Goal: Task Accomplishment & Management: Use online tool/utility

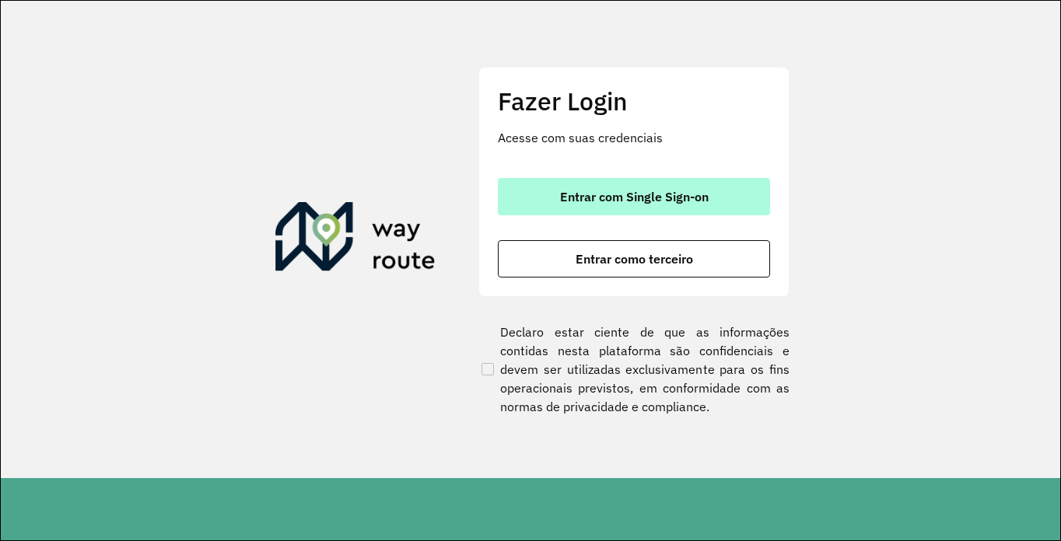
click at [597, 200] on span "Entrar com Single Sign-on" at bounding box center [634, 197] width 149 height 12
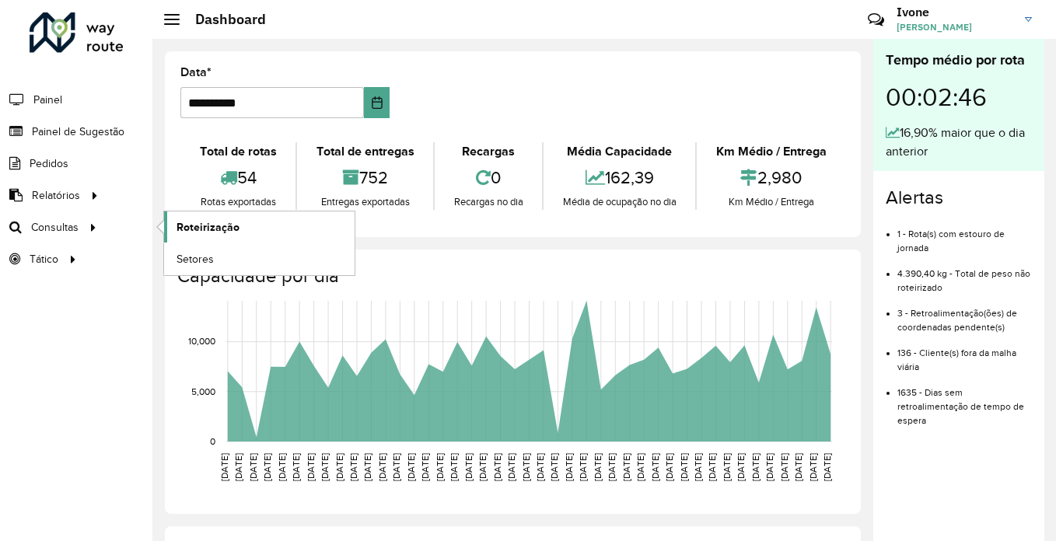
click at [235, 222] on span "Roteirização" at bounding box center [208, 227] width 63 height 16
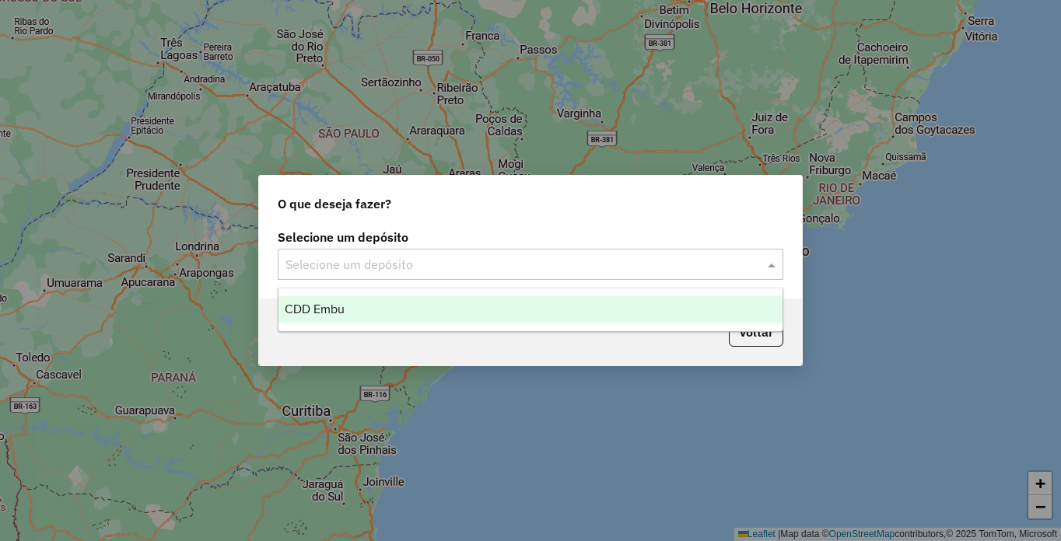
click at [345, 264] on input "text" at bounding box center [514, 265] width 459 height 19
click at [339, 293] on ng-dropdown-panel "CDD Embu" at bounding box center [531, 310] width 506 height 44
click at [336, 300] on div "CDD Embu" at bounding box center [530, 309] width 504 height 26
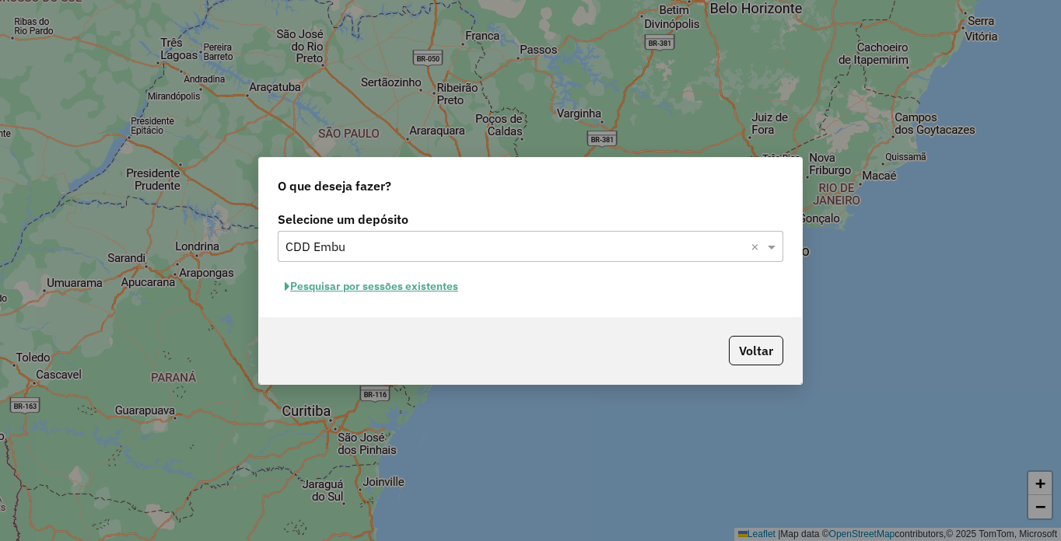
click at [374, 290] on button "Pesquisar por sessões existentes" at bounding box center [371, 287] width 187 height 24
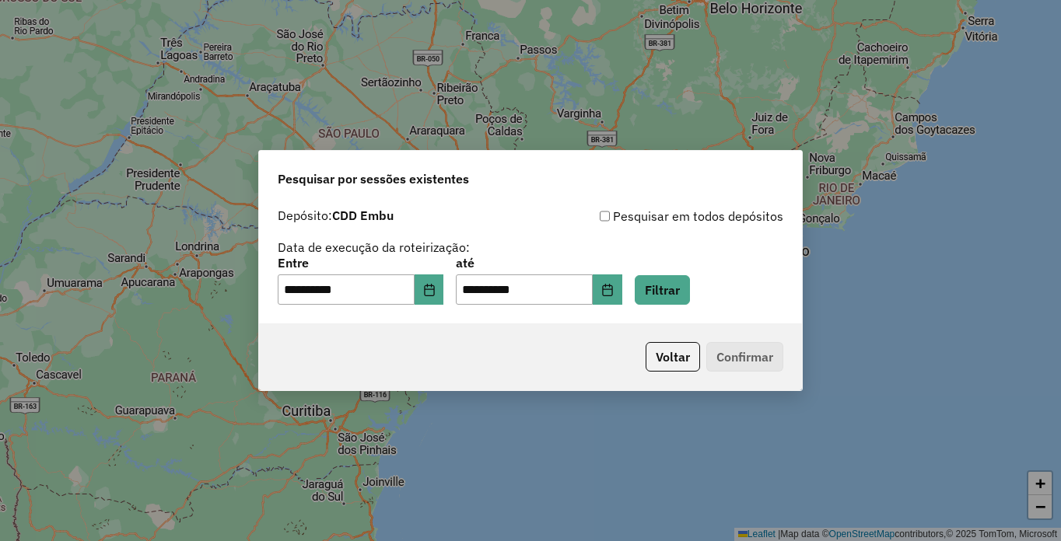
click at [677, 307] on div "**********" at bounding box center [530, 263] width 543 height 124
click at [679, 294] on div "**********" at bounding box center [531, 281] width 506 height 48
click at [688, 290] on button "Filtrar" at bounding box center [662, 290] width 55 height 30
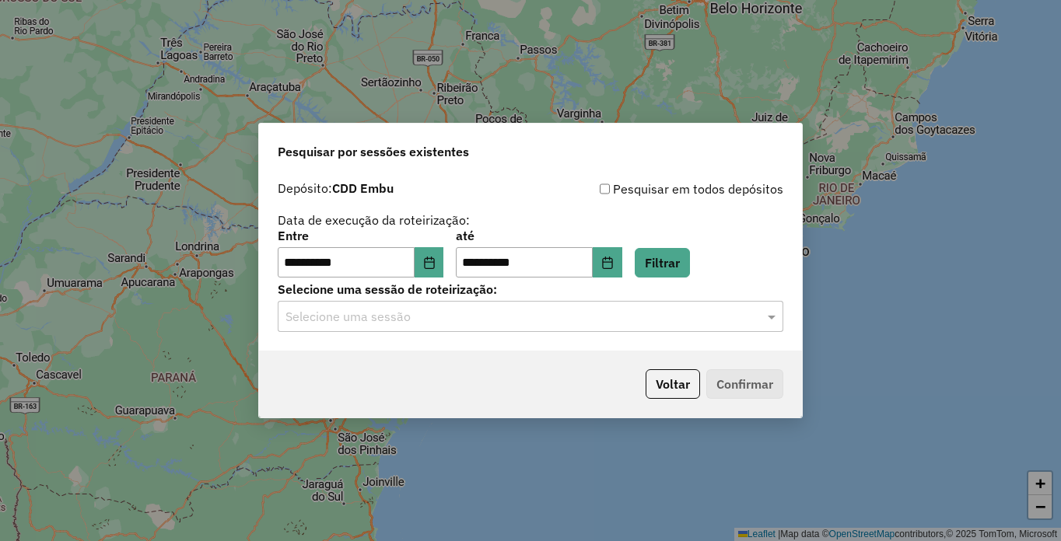
click at [316, 319] on input "text" at bounding box center [514, 317] width 459 height 19
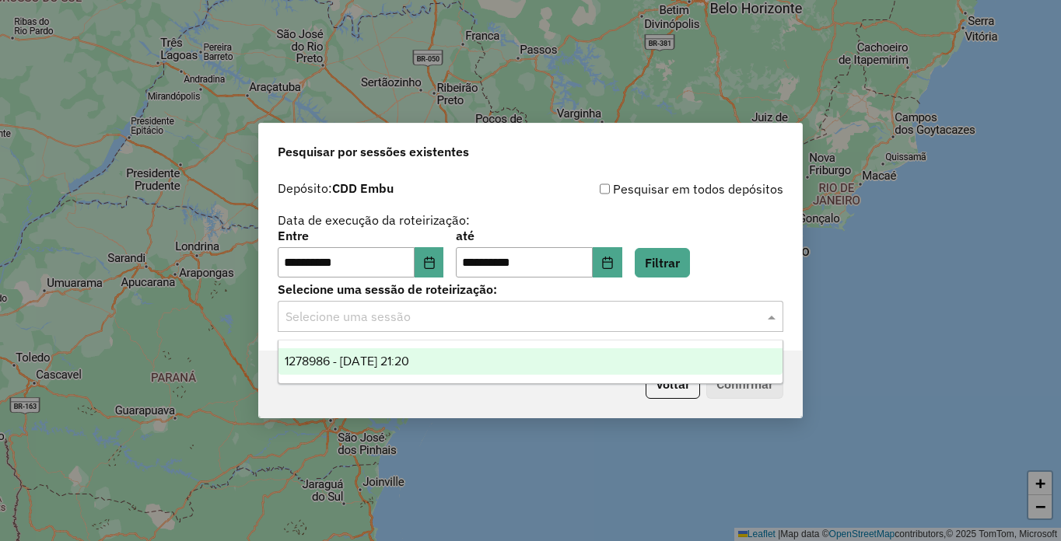
click at [338, 362] on span "1278986 - 19/09/2025 21:20" at bounding box center [347, 361] width 124 height 13
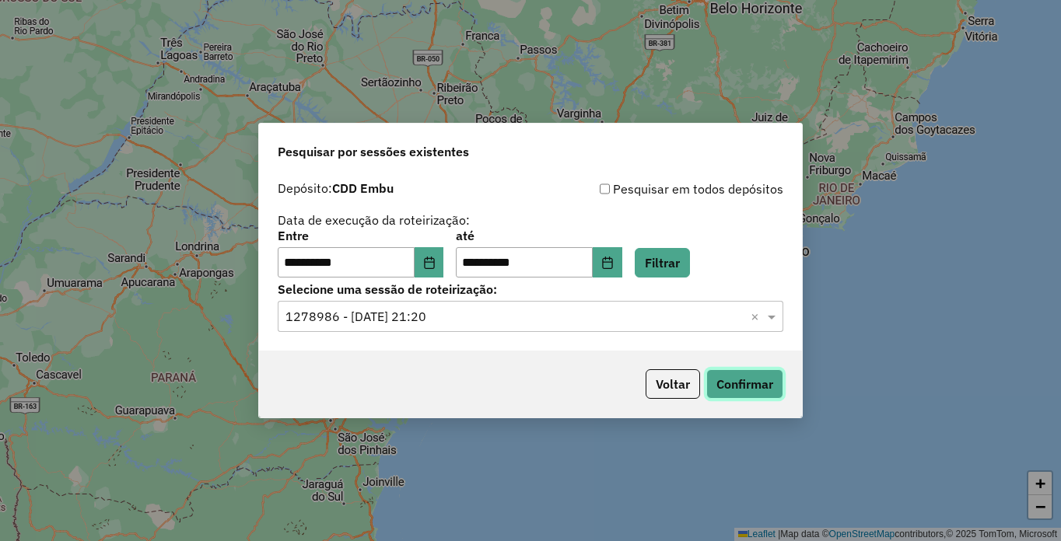
click at [741, 385] on button "Confirmar" at bounding box center [744, 384] width 77 height 30
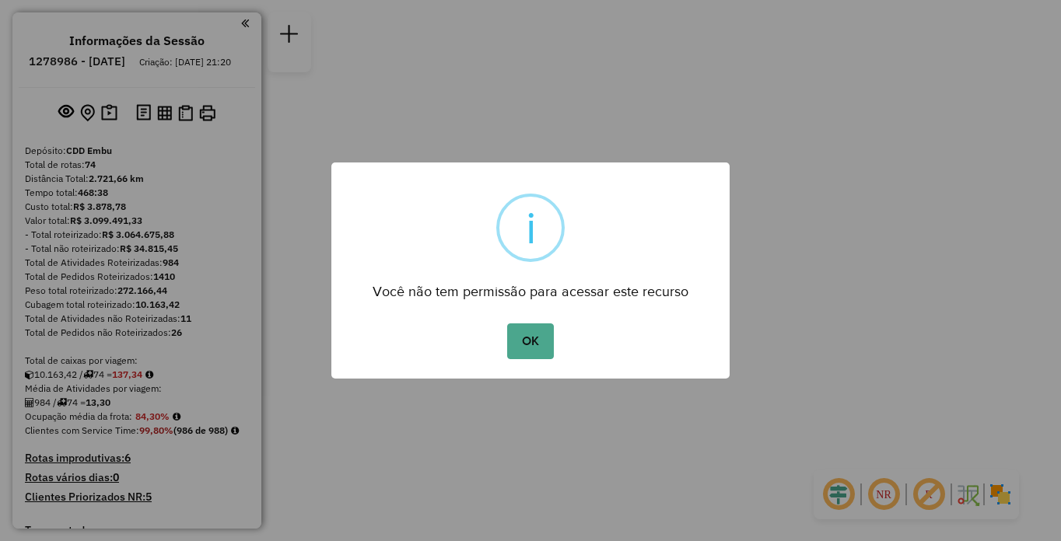
click at [530, 361] on div "OK No Cancel" at bounding box center [530, 342] width 398 height 44
click at [544, 348] on button "OK" at bounding box center [530, 342] width 46 height 36
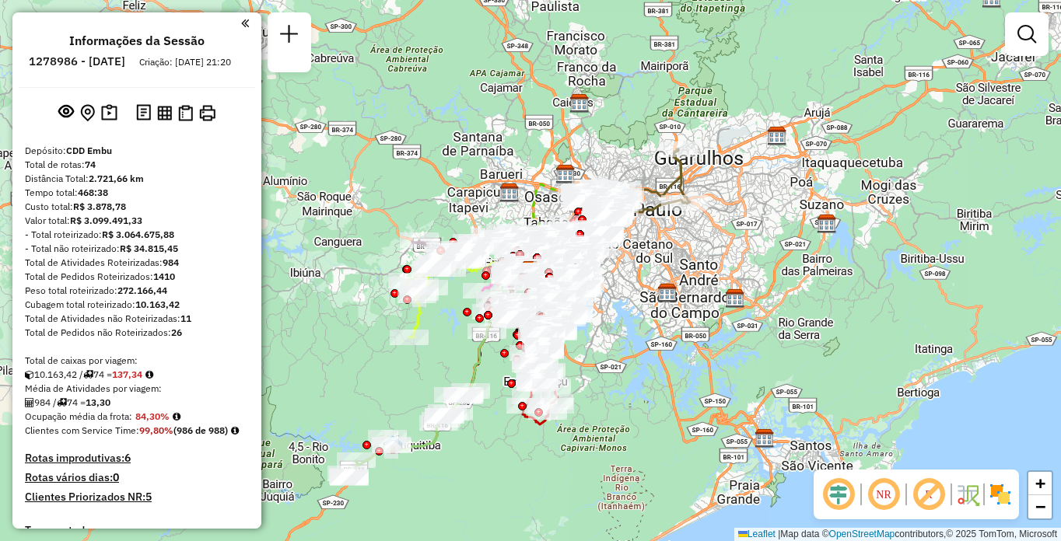
click at [1010, 503] on img at bounding box center [1000, 494] width 25 height 25
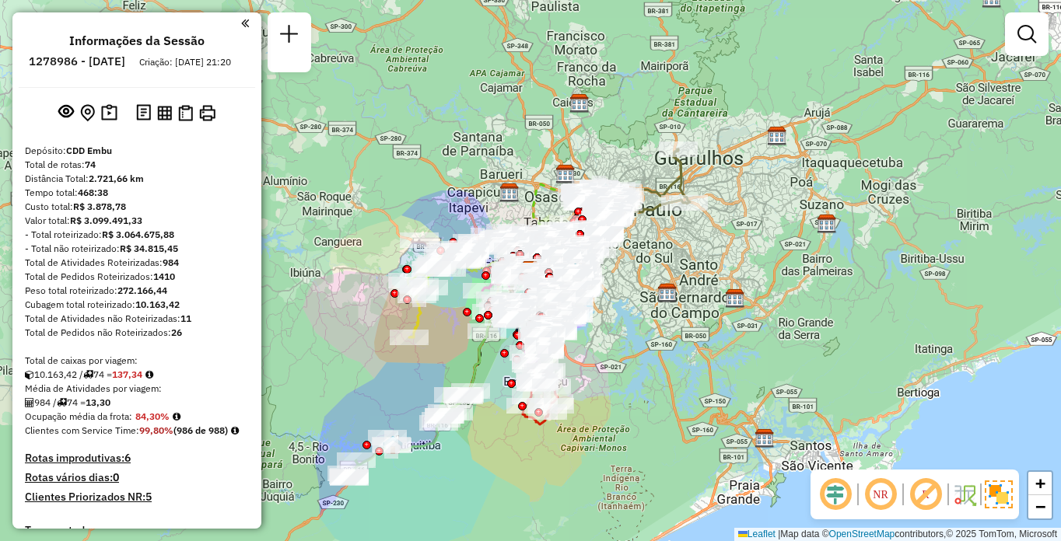
click at [919, 493] on em at bounding box center [925, 494] width 37 height 37
click at [881, 497] on em at bounding box center [880, 494] width 37 height 37
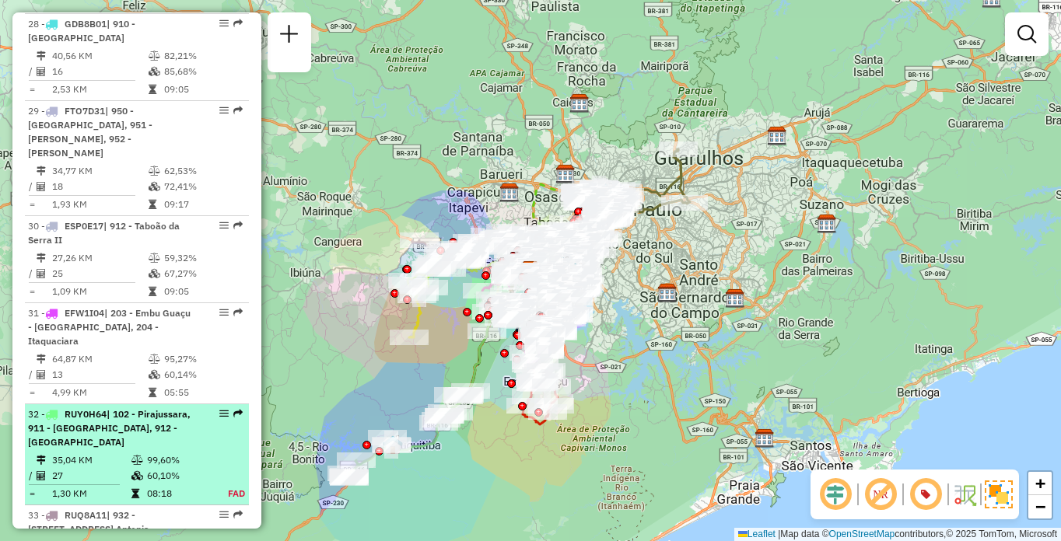
scroll to position [3840, 0]
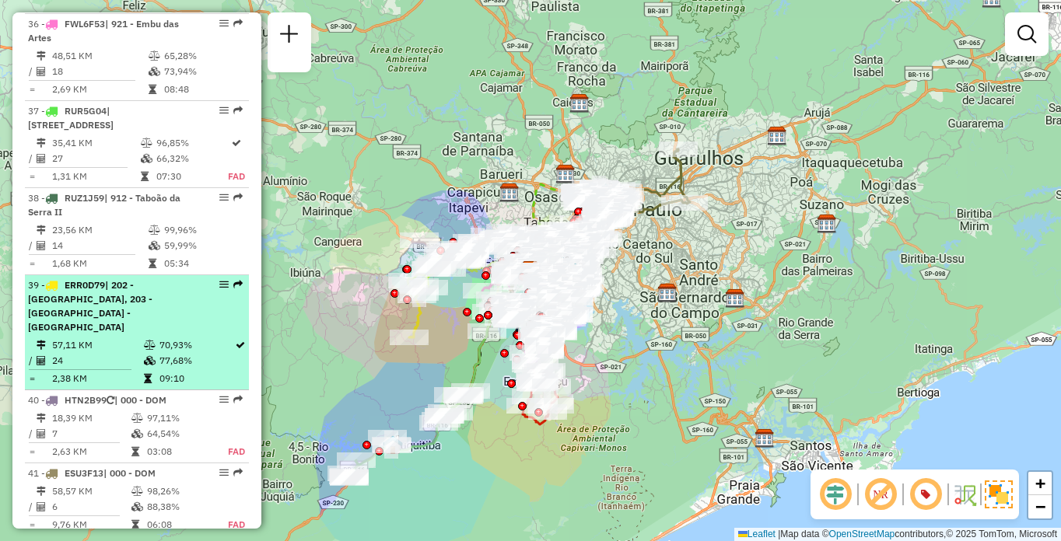
select select "**********"
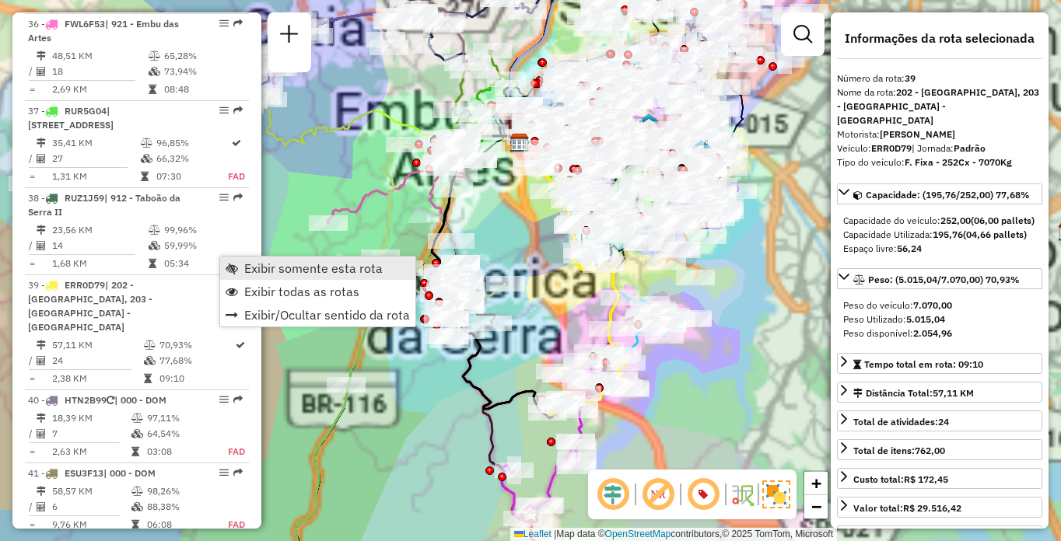
click at [265, 262] on span "Exibir somente esta rota" at bounding box center [313, 268] width 138 height 12
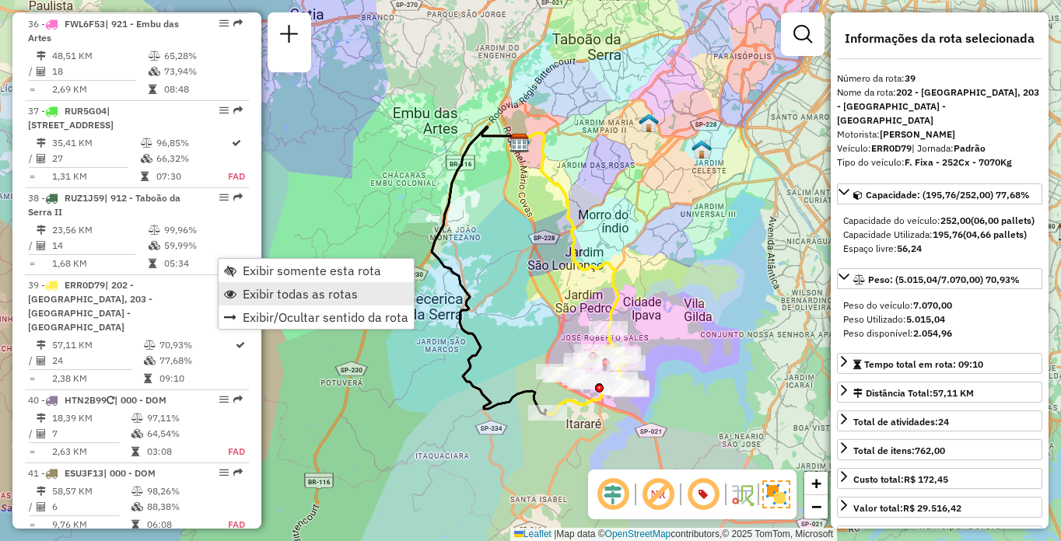
click at [256, 289] on span "Exibir todas as rotas" at bounding box center [300, 294] width 115 height 12
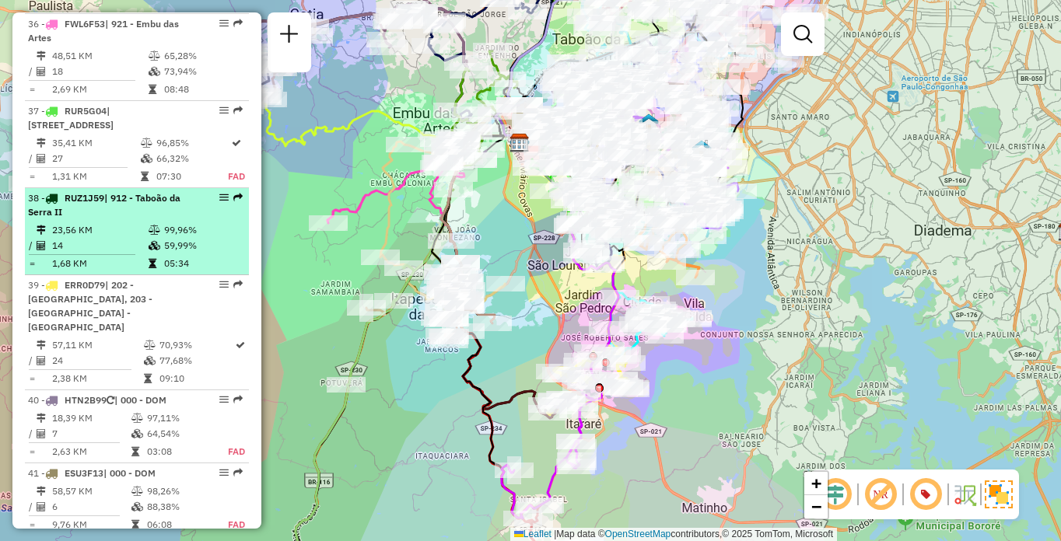
drag, startPoint x: 93, startPoint y: 212, endPoint x: 109, endPoint y: 218, distance: 17.5
click at [94, 238] on td "14" at bounding box center [99, 246] width 96 height 16
select select "**********"
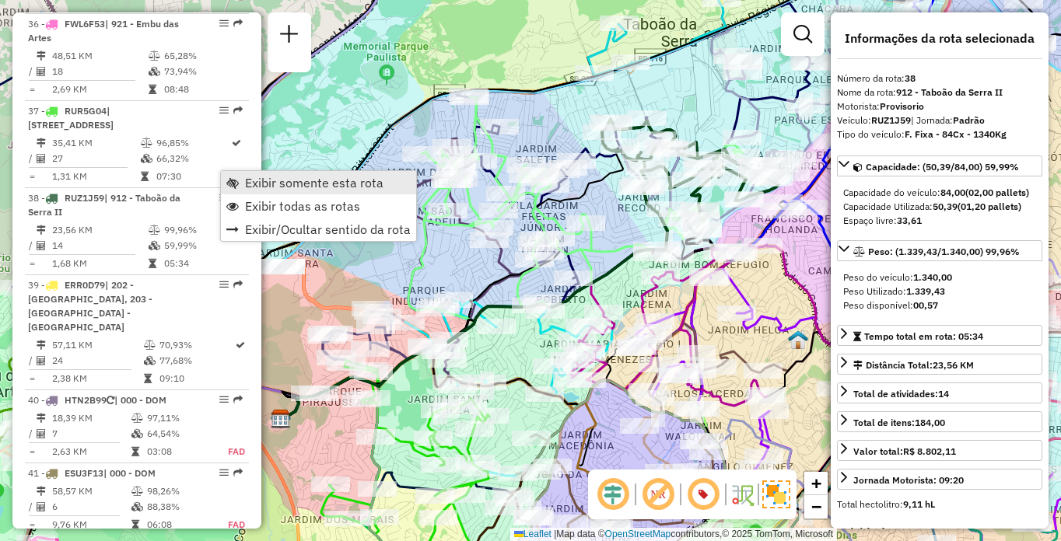
click at [253, 185] on span "Exibir somente esta rota" at bounding box center [314, 183] width 138 height 12
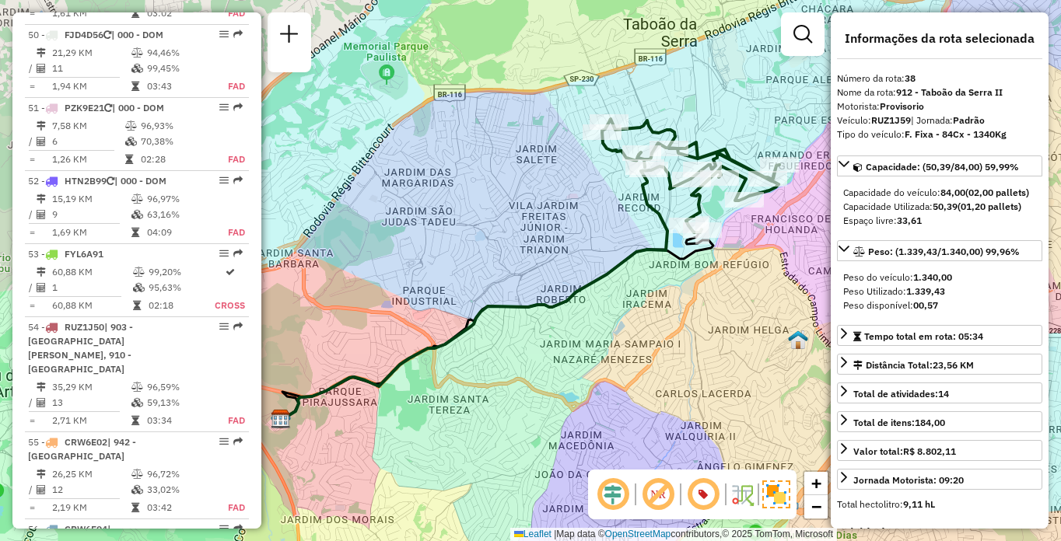
scroll to position [3348, 0]
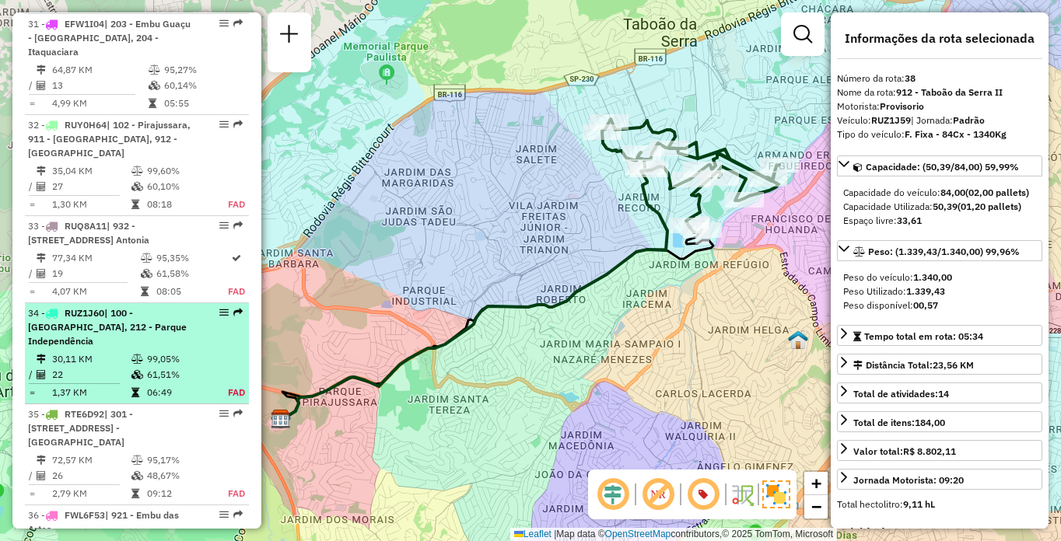
click at [72, 385] on td "1,37 KM" at bounding box center [90, 393] width 79 height 16
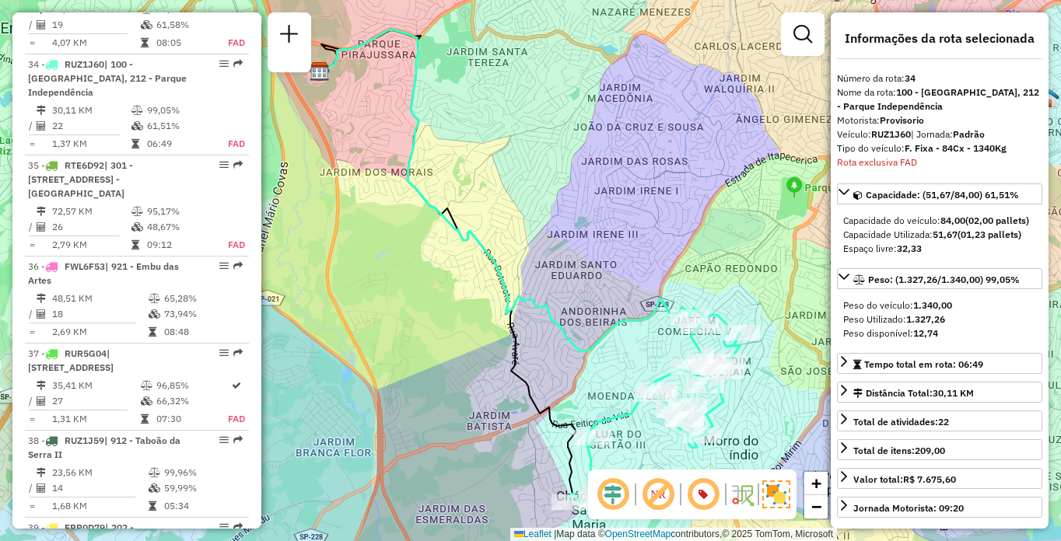
scroll to position [4936, 0]
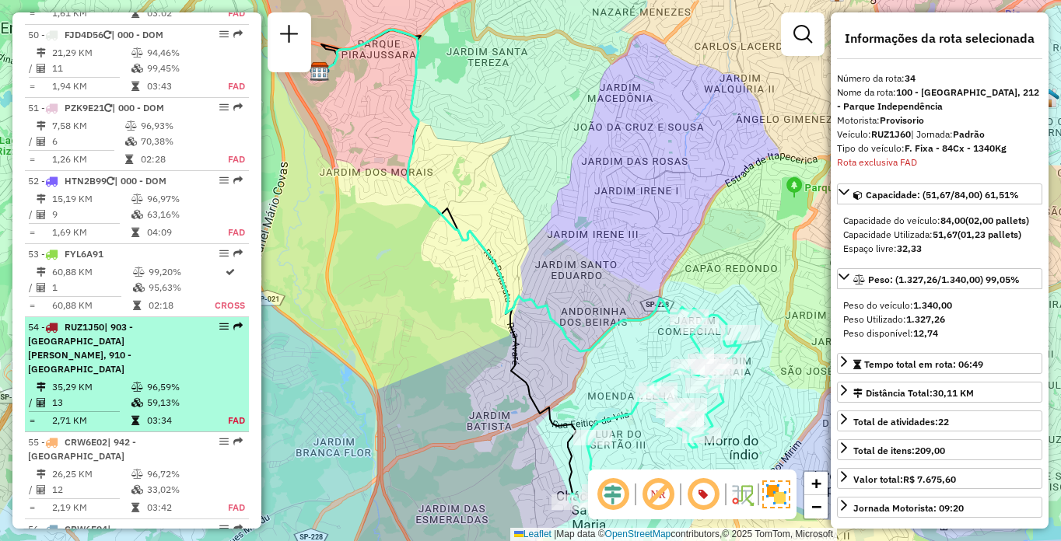
click at [183, 320] on div "54 - RUZ1J50 | 903 - [GEOGRAPHIC_DATA][PERSON_NAME], 910 - [GEOGRAPHIC_DATA]" at bounding box center [110, 348] width 165 height 56
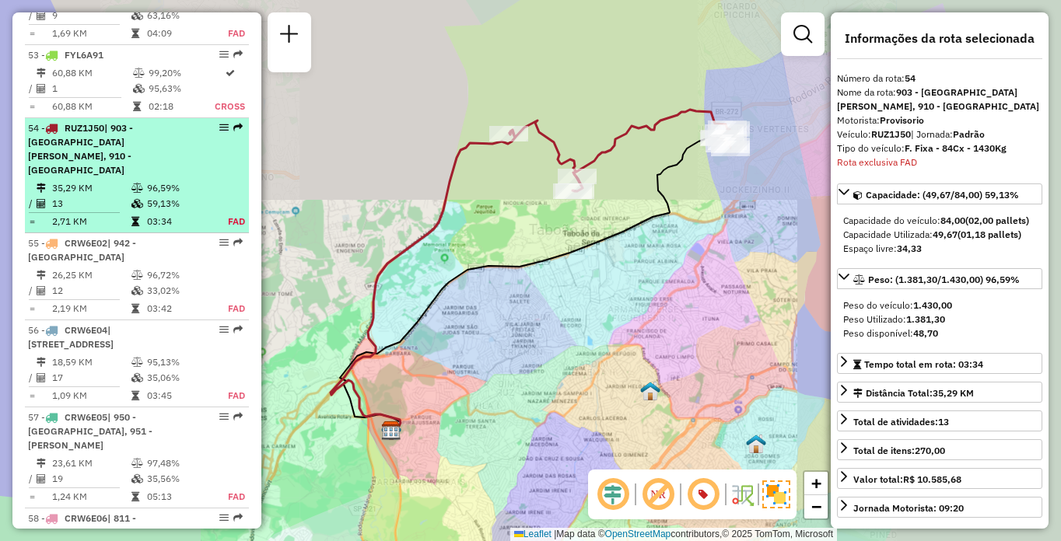
scroll to position [5185, 0]
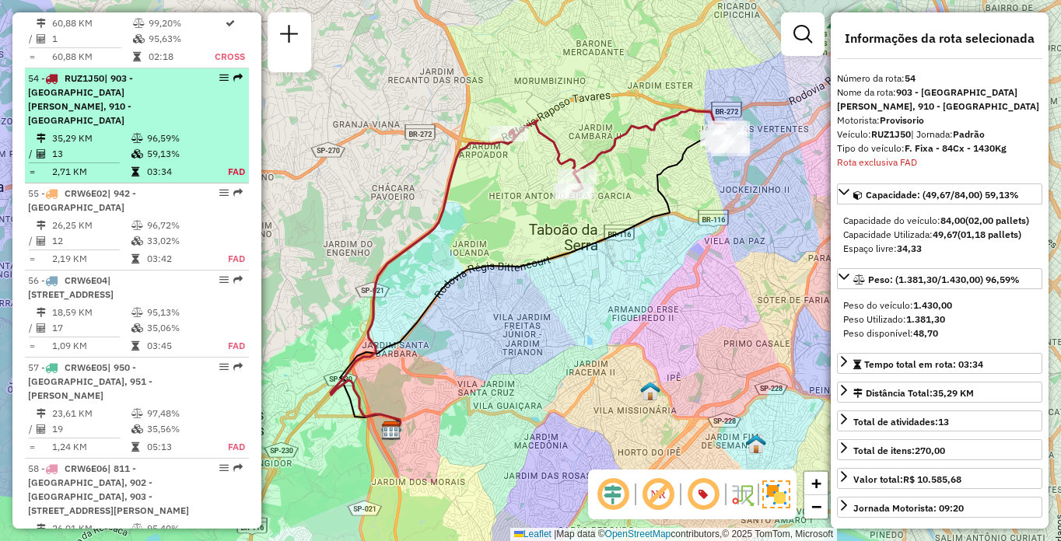
click at [105, 131] on td "35,29 KM" at bounding box center [90, 139] width 79 height 16
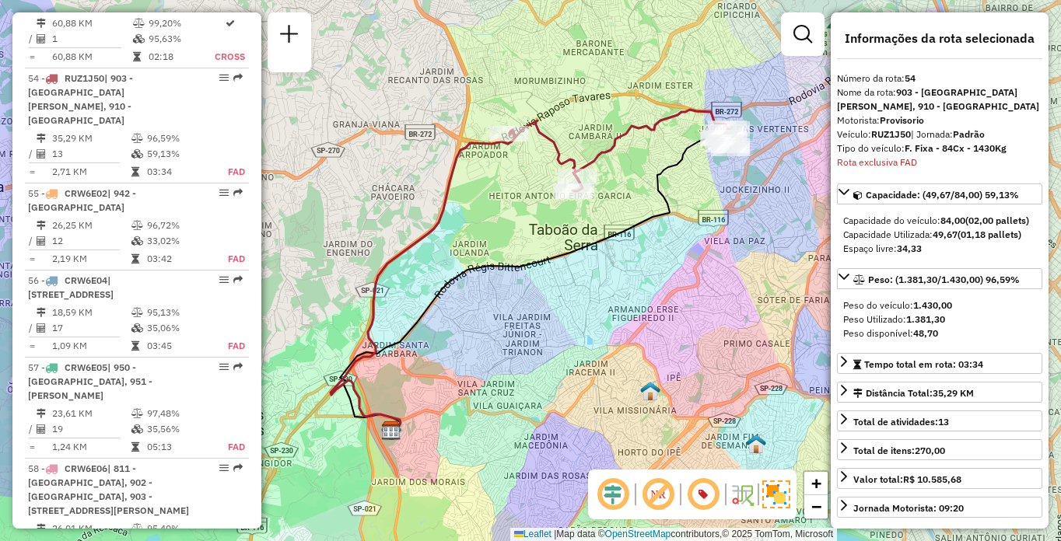
scroll to position [3637, 0]
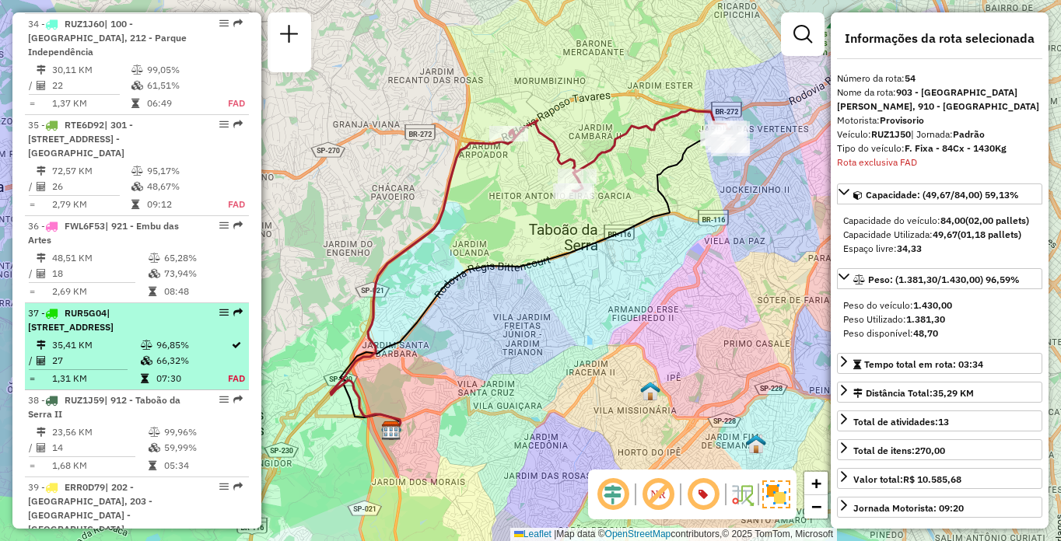
click at [70, 338] on td "35,41 KM" at bounding box center [95, 346] width 89 height 16
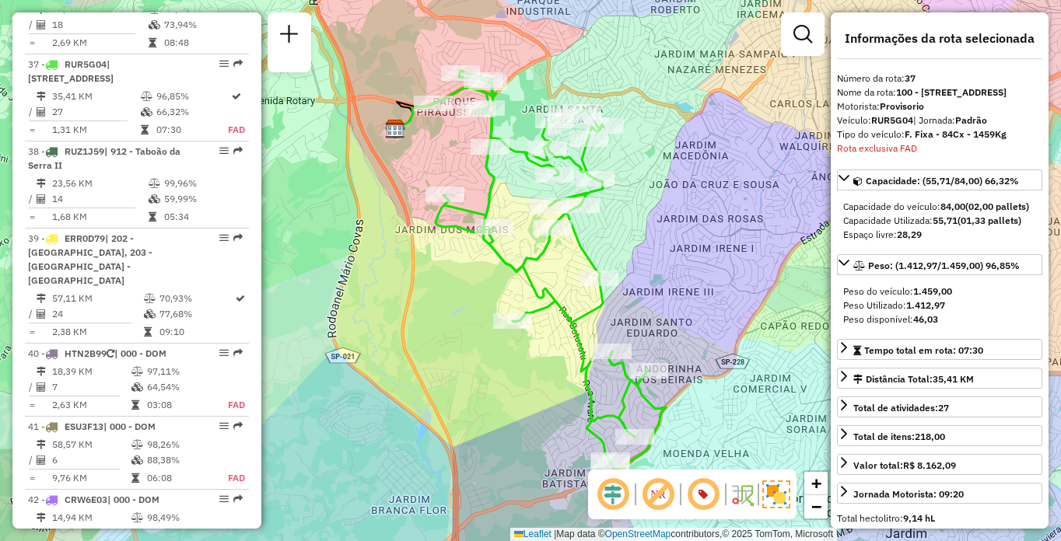
scroll to position [1013, 0]
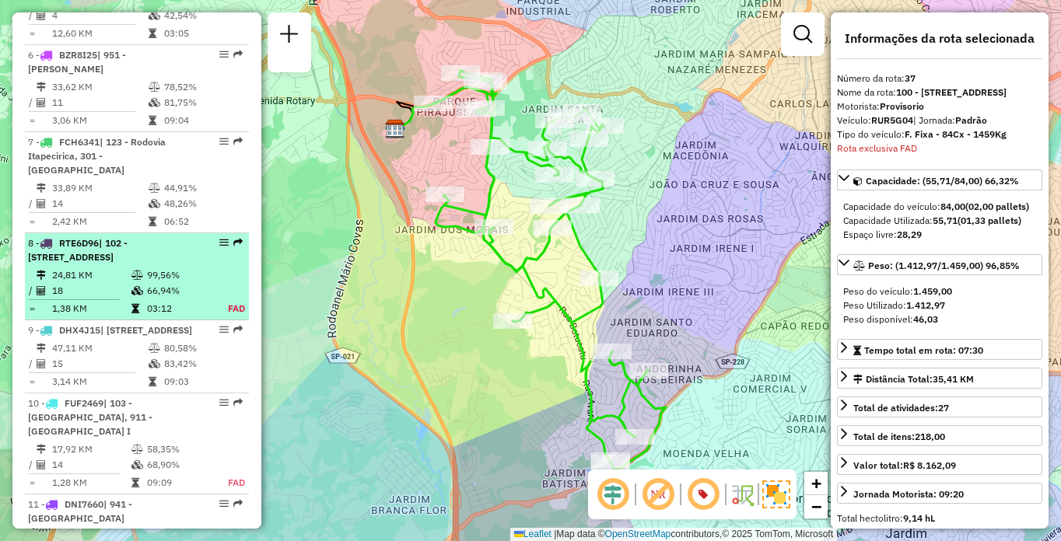
click at [83, 264] on div "8 - RTE6D96 | 102 - [STREET_ADDRESS] da Serra I" at bounding box center [110, 250] width 165 height 28
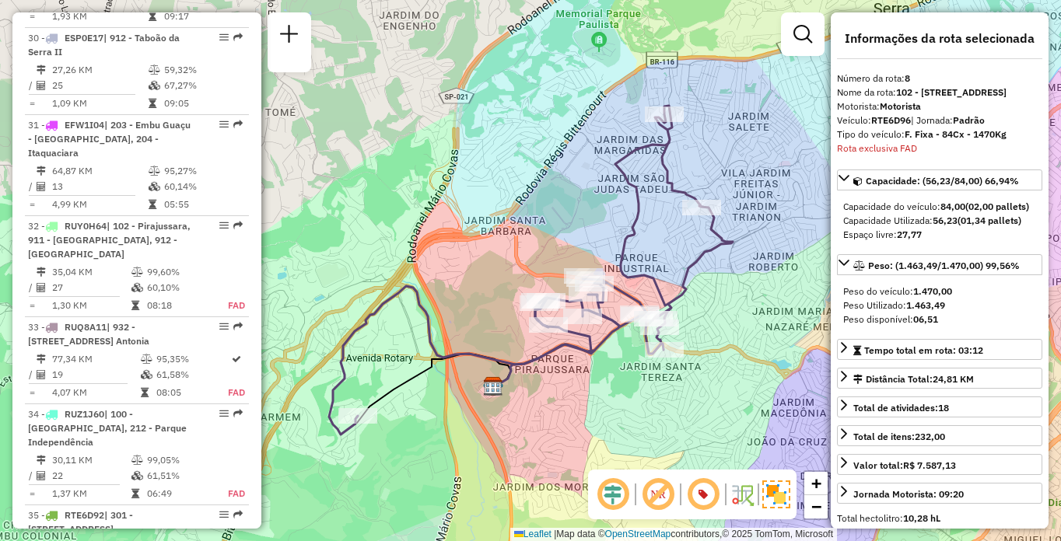
scroll to position [912, 0]
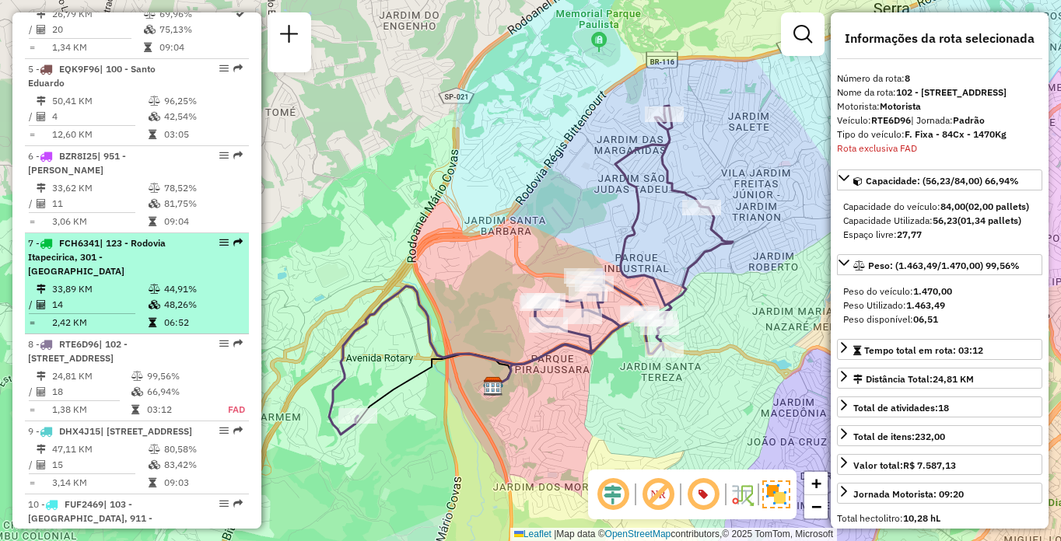
click at [141, 271] on span "| 123 - Rodovia Itapecirica, 301 - [GEOGRAPHIC_DATA]" at bounding box center [97, 257] width 138 height 40
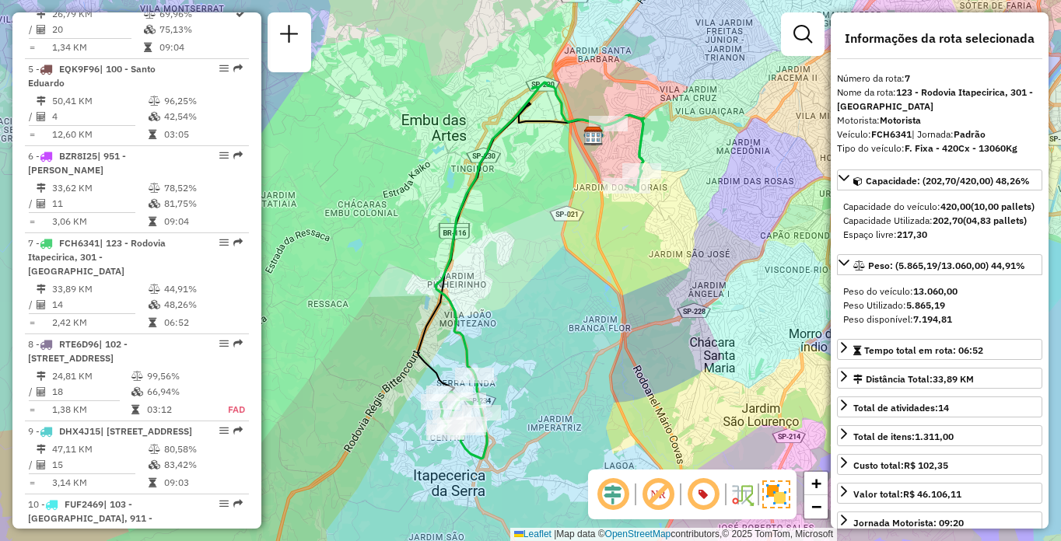
scroll to position [3247, 0]
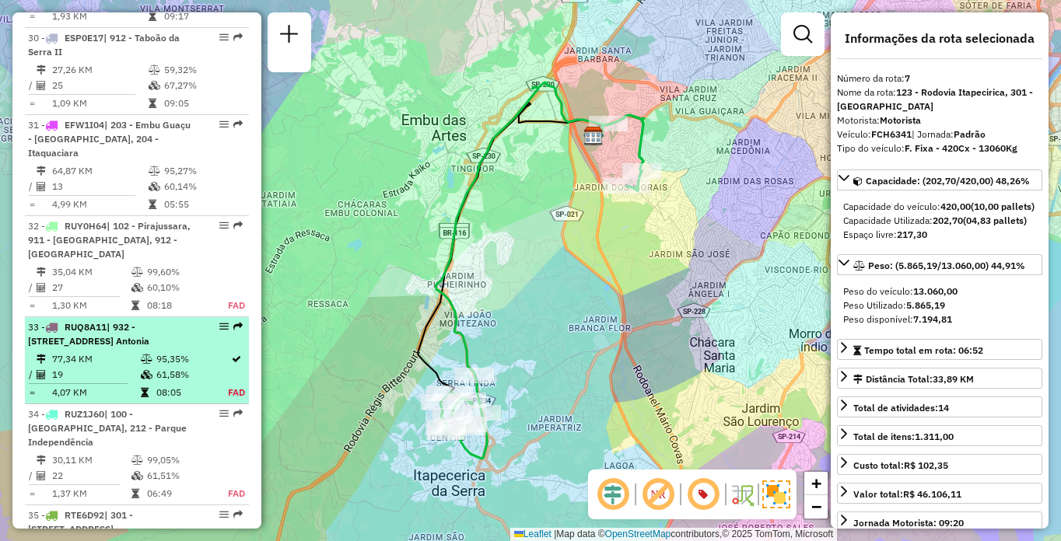
click at [119, 321] on span "| 932 - [STREET_ADDRESS] Antonia" at bounding box center [88, 334] width 121 height 26
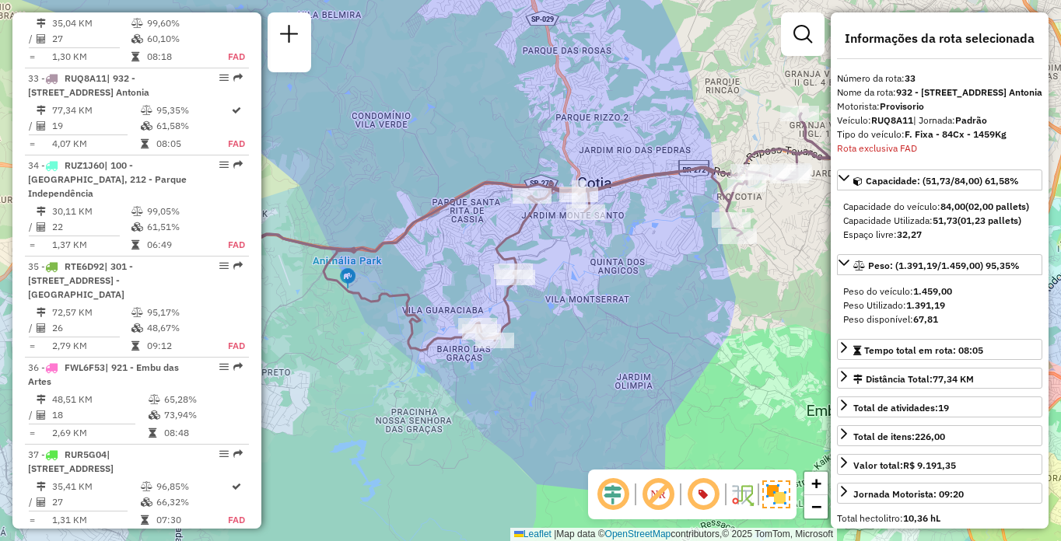
scroll to position [6240, 0]
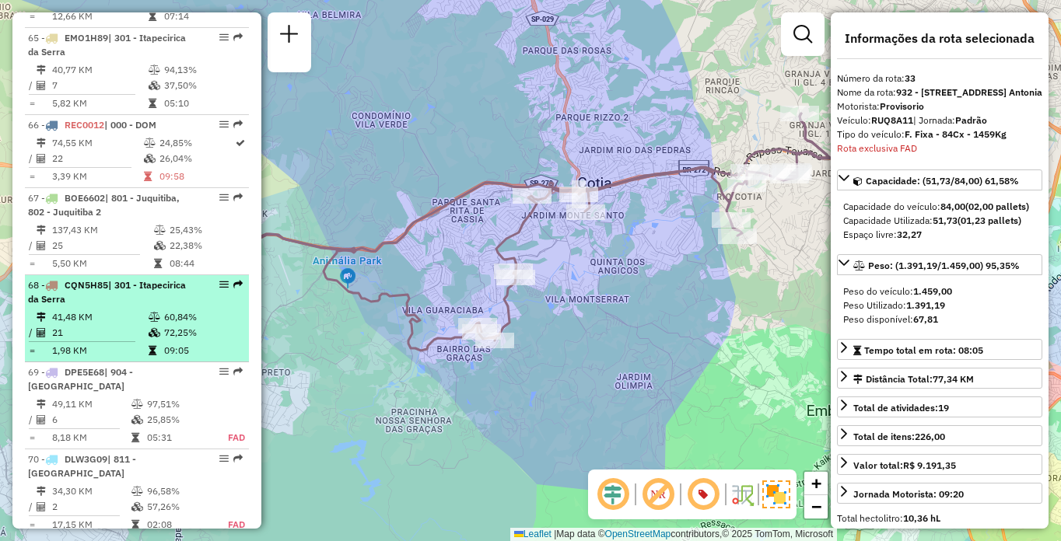
click at [164, 325] on td "72,25%" at bounding box center [202, 333] width 79 height 16
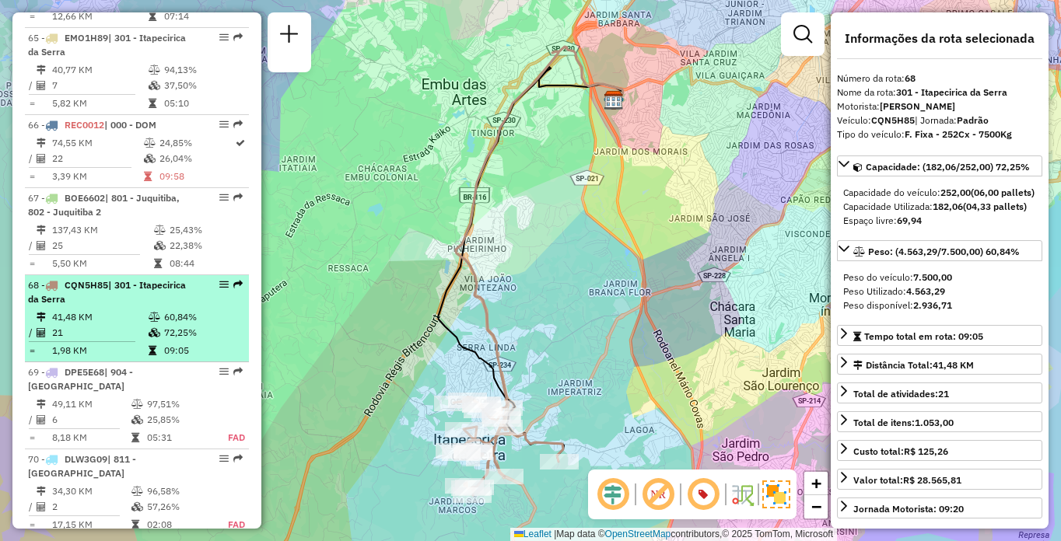
click at [121, 310] on td "41,48 KM" at bounding box center [99, 318] width 96 height 16
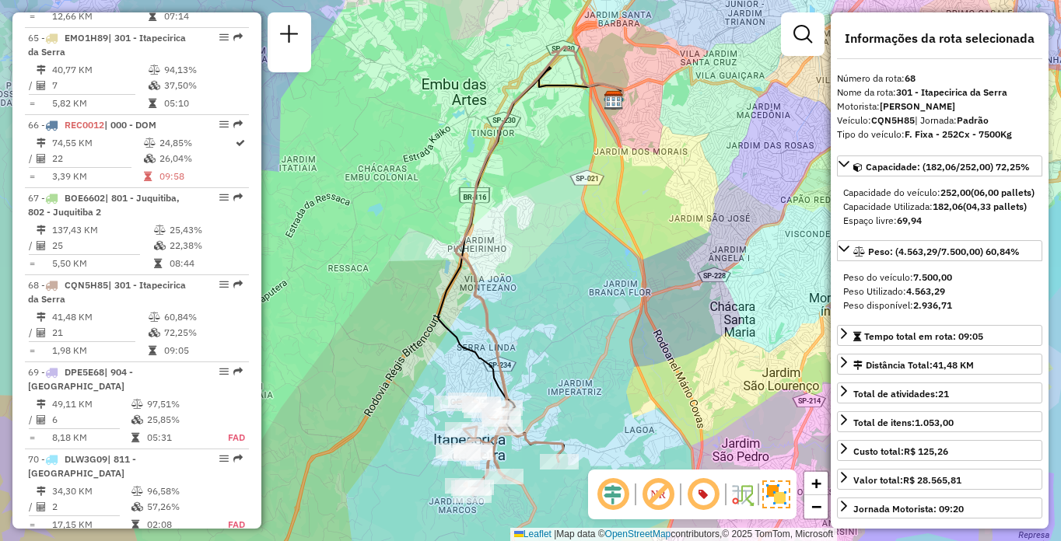
scroll to position [1898, 0]
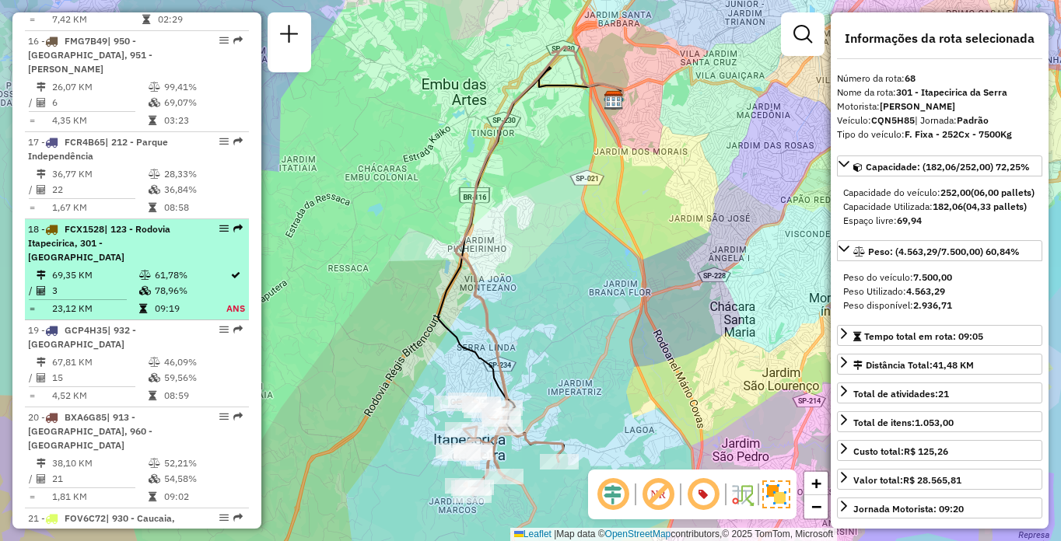
click at [99, 264] on div "18 - FCX1528 | 123 - Rodovia Itapecirica, 301 - Itapecirica da Serra" at bounding box center [110, 243] width 165 height 42
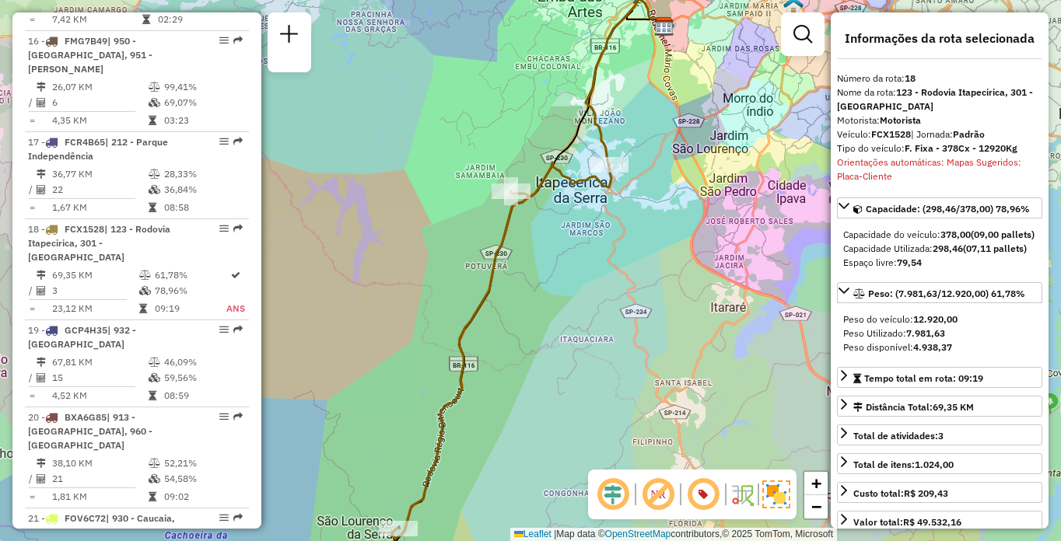
scroll to position [3247, 0]
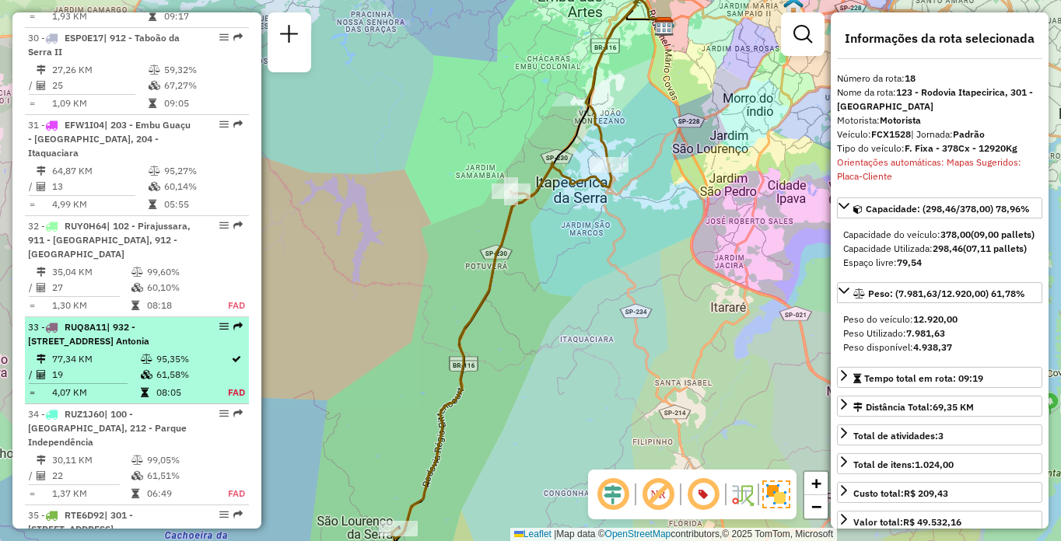
click at [79, 321] on span "RUQ8A11" at bounding box center [86, 327] width 42 height 12
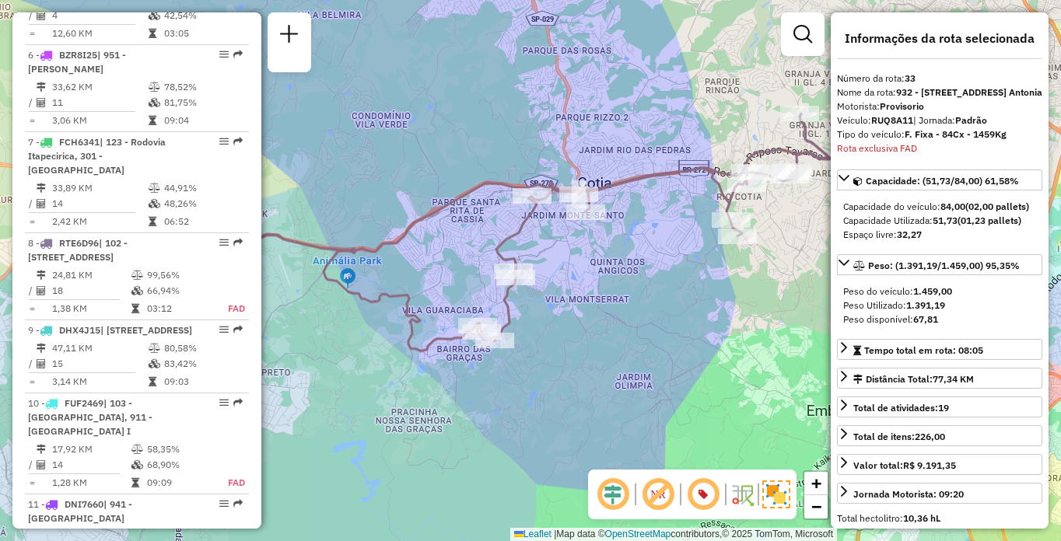
scroll to position [3449, 0]
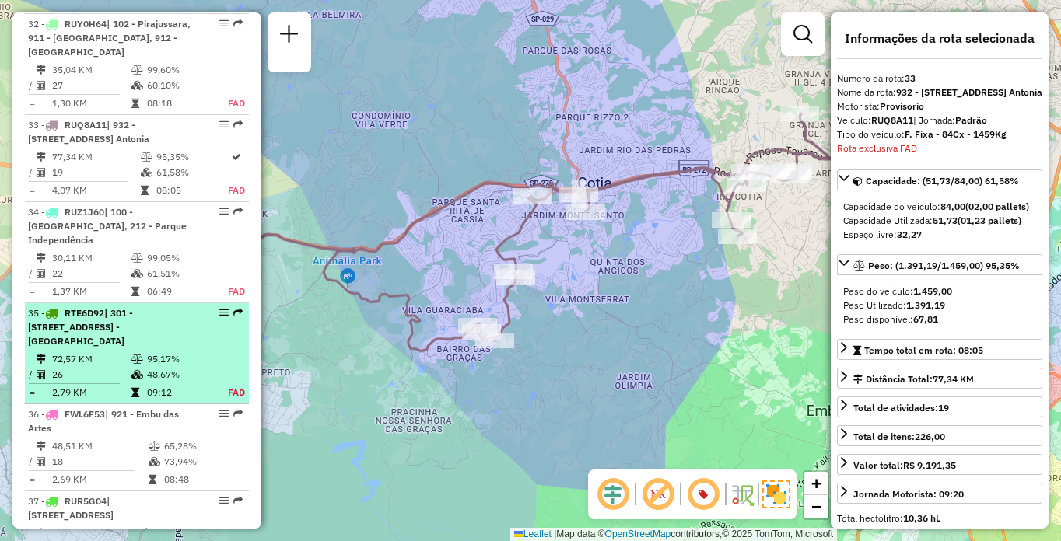
click at [93, 307] on span "RTE6D92" at bounding box center [85, 313] width 40 height 12
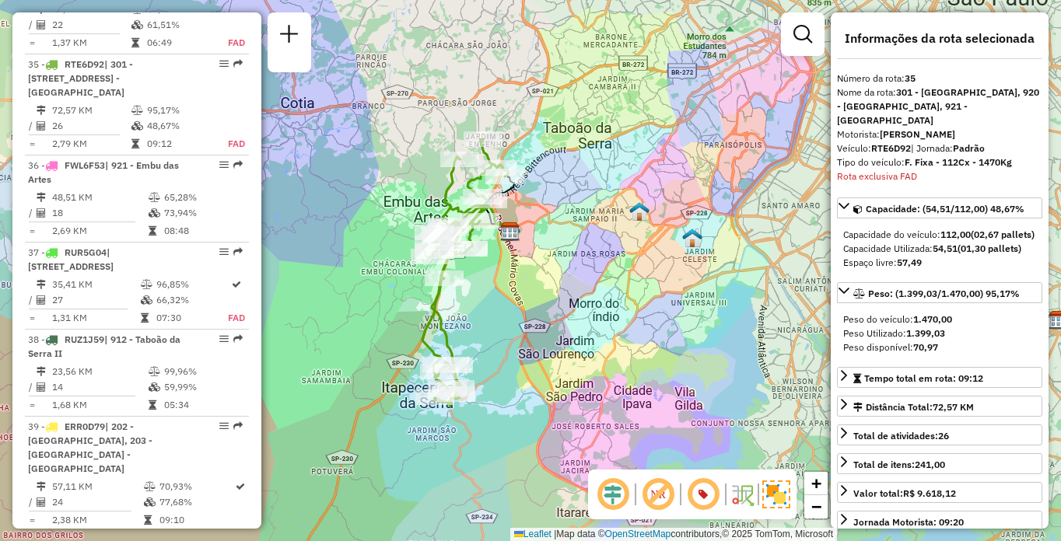
scroll to position [3146, 0]
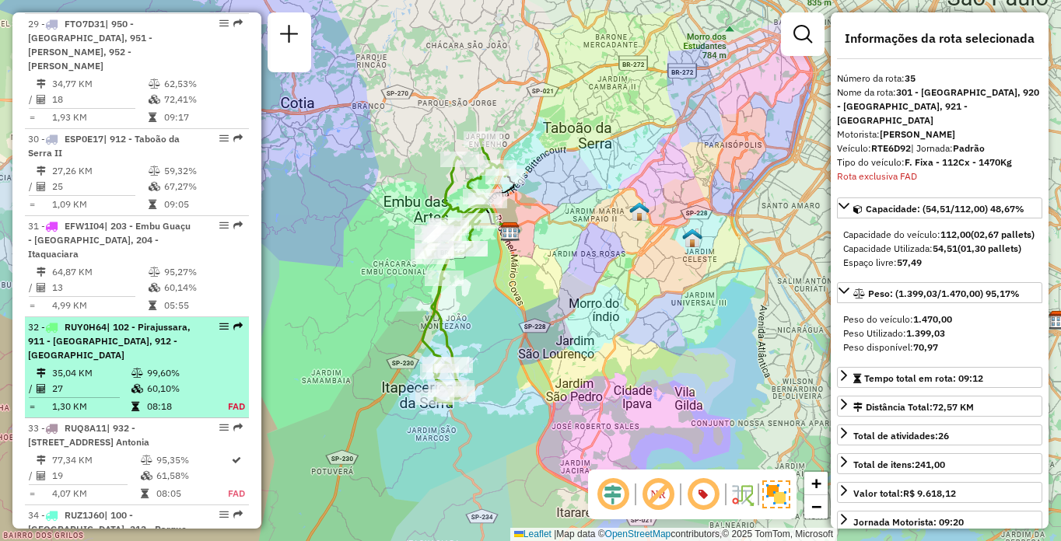
click at [215, 381] on td at bounding box center [228, 389] width 35 height 16
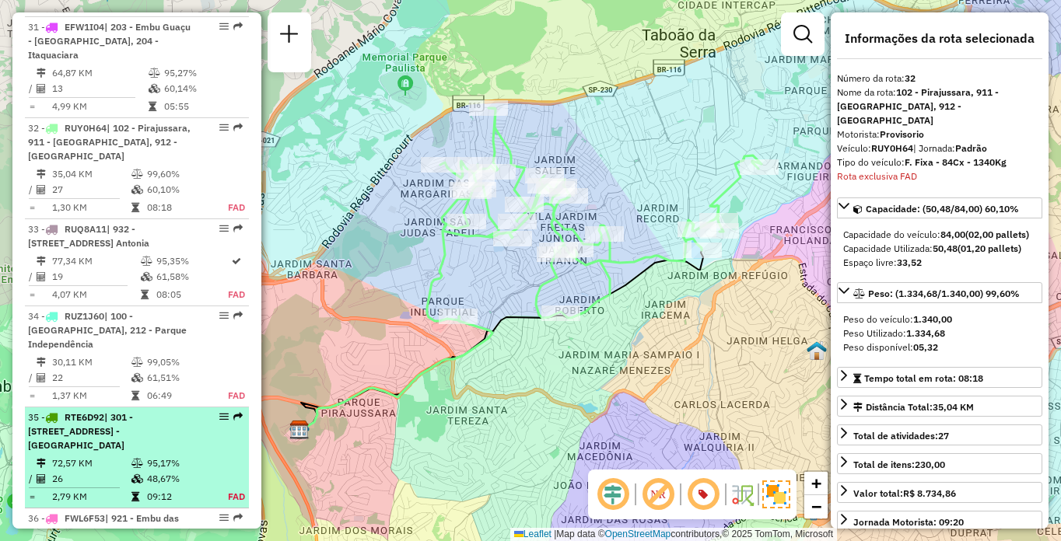
scroll to position [3395, 0]
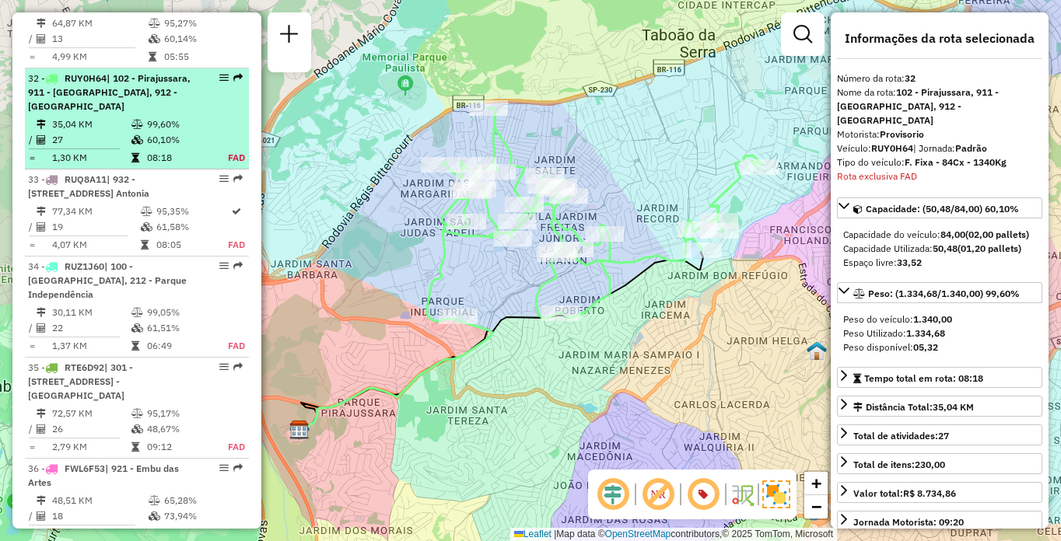
click at [170, 117] on td "99,60%" at bounding box center [178, 125] width 65 height 16
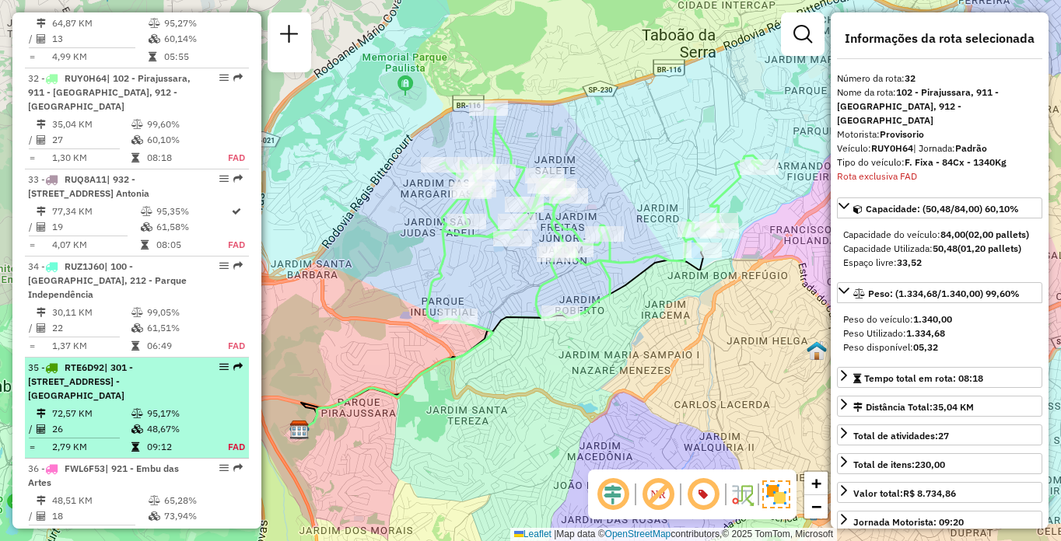
click at [104, 362] on li "35 - RTE6D92 | 301 - [GEOGRAPHIC_DATA], 920 - [GEOGRAPHIC_DATA], 921 - [GEOGRAP…" at bounding box center [137, 408] width 224 height 101
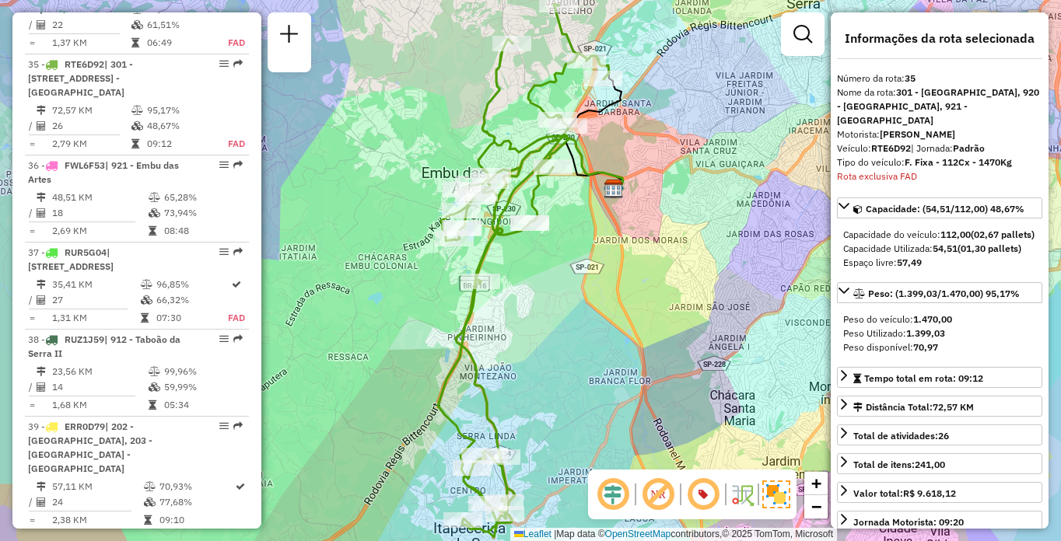
scroll to position [3247, 0]
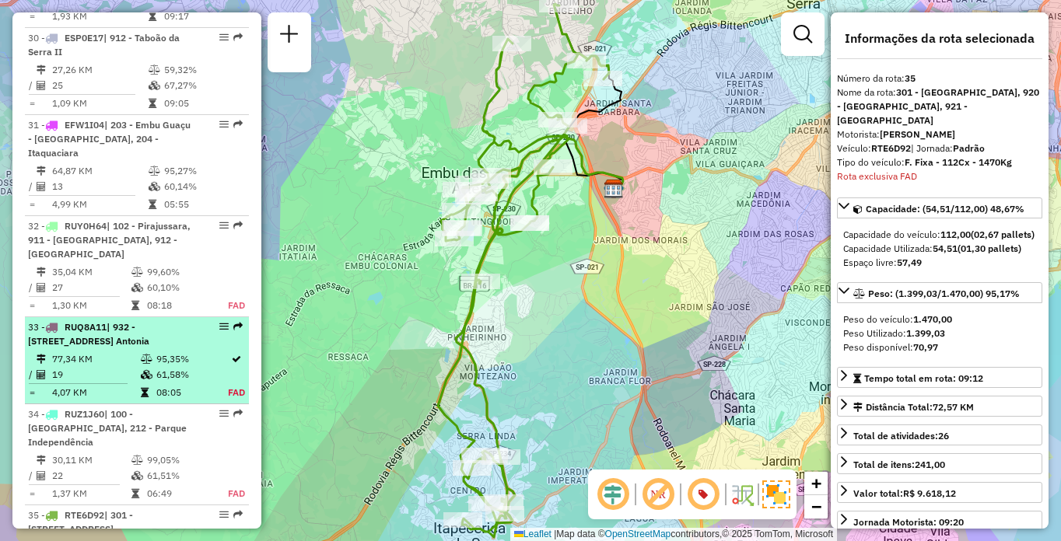
click at [107, 321] on span "RUQ8A11" at bounding box center [86, 327] width 42 height 12
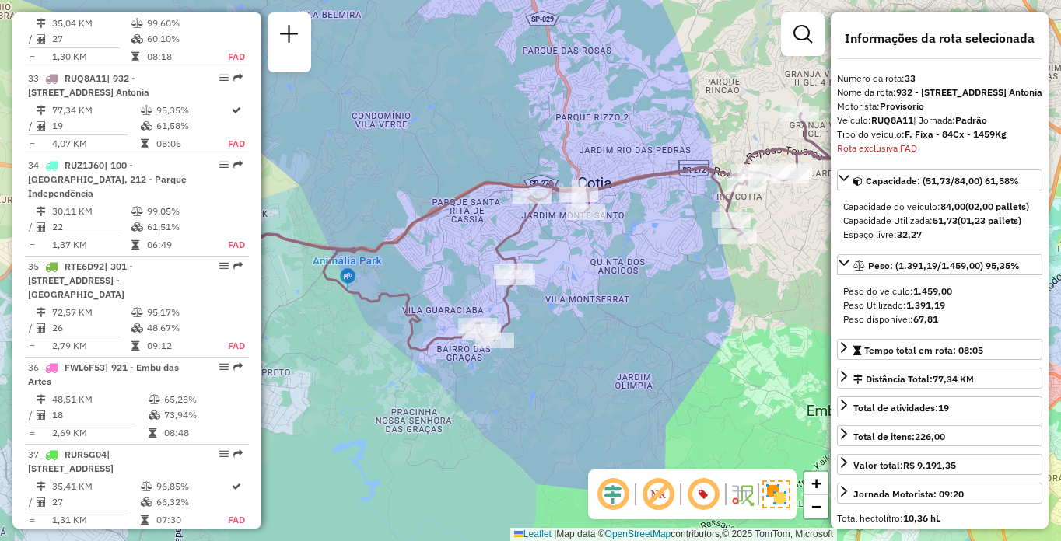
scroll to position [1013, 0]
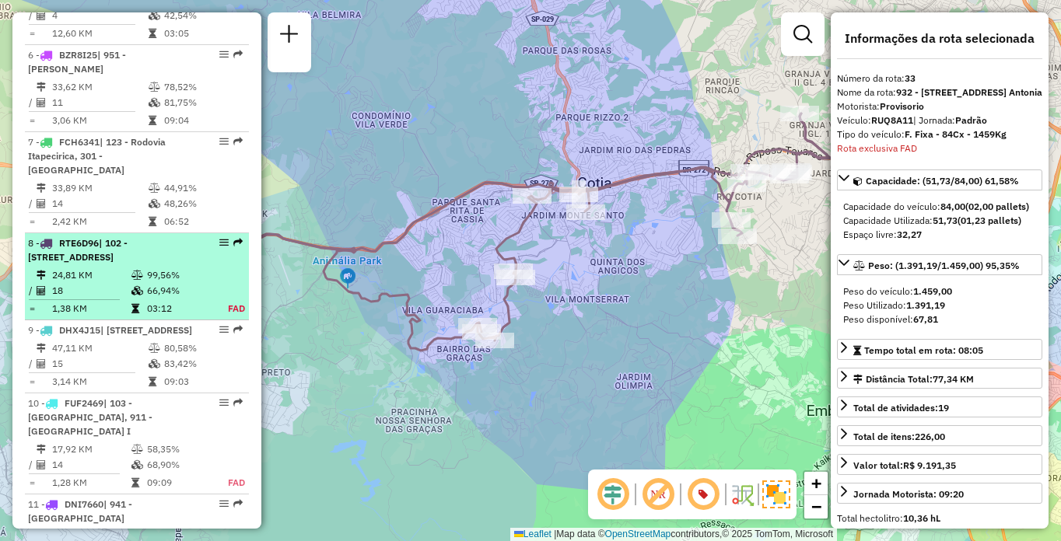
click at [164, 283] on td "99,56%" at bounding box center [178, 276] width 65 height 16
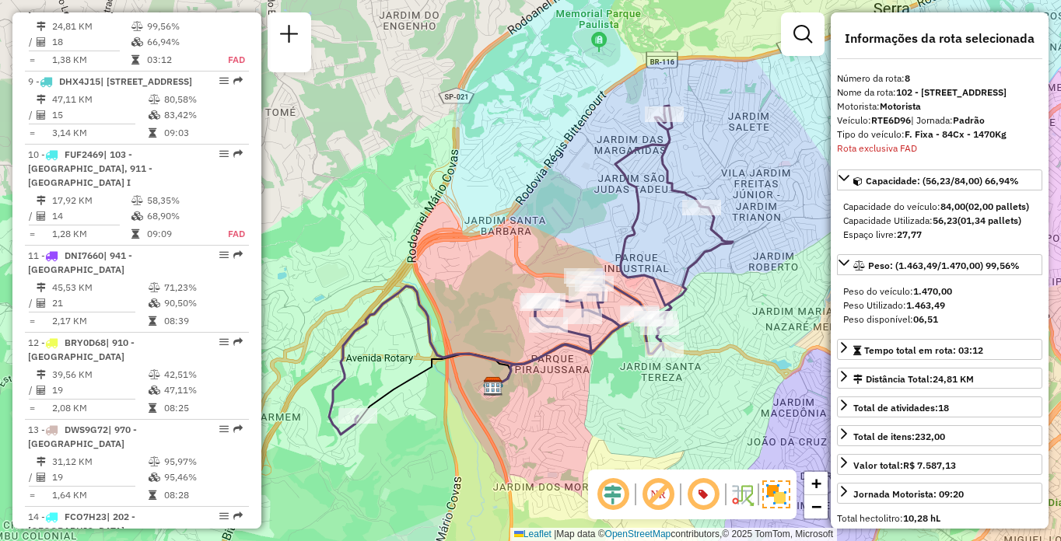
scroll to position [912, 0]
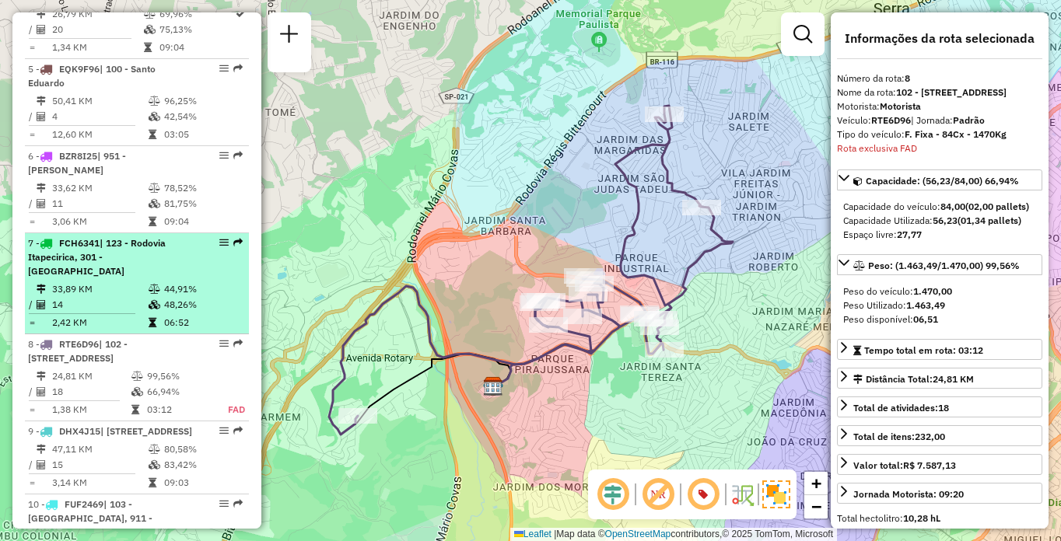
click at [173, 278] on div "7 - FCH6341 | 123 - Rodovia Itapecirica, 301 - Itapecirica da Serra" at bounding box center [110, 257] width 165 height 42
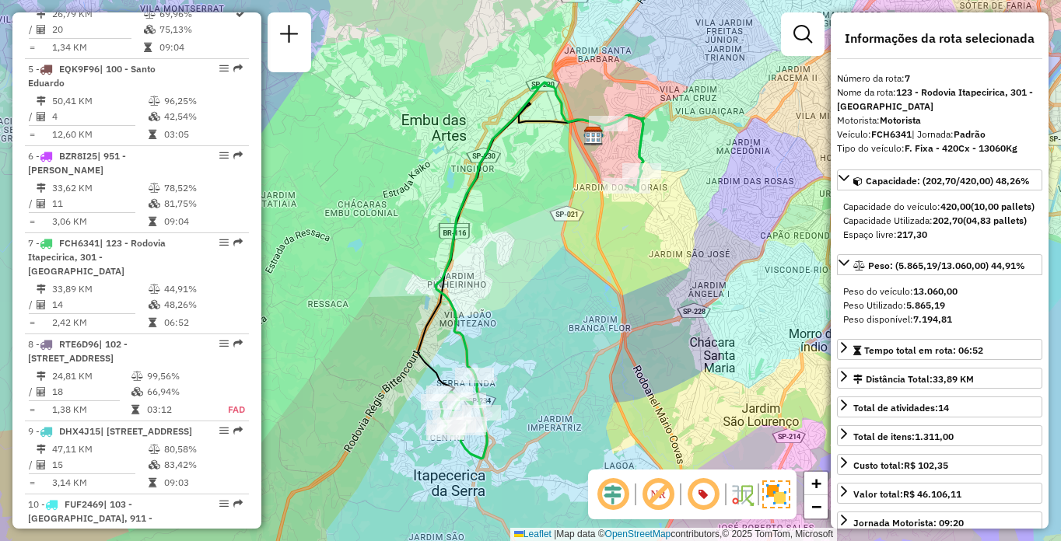
scroll to position [2348, 0]
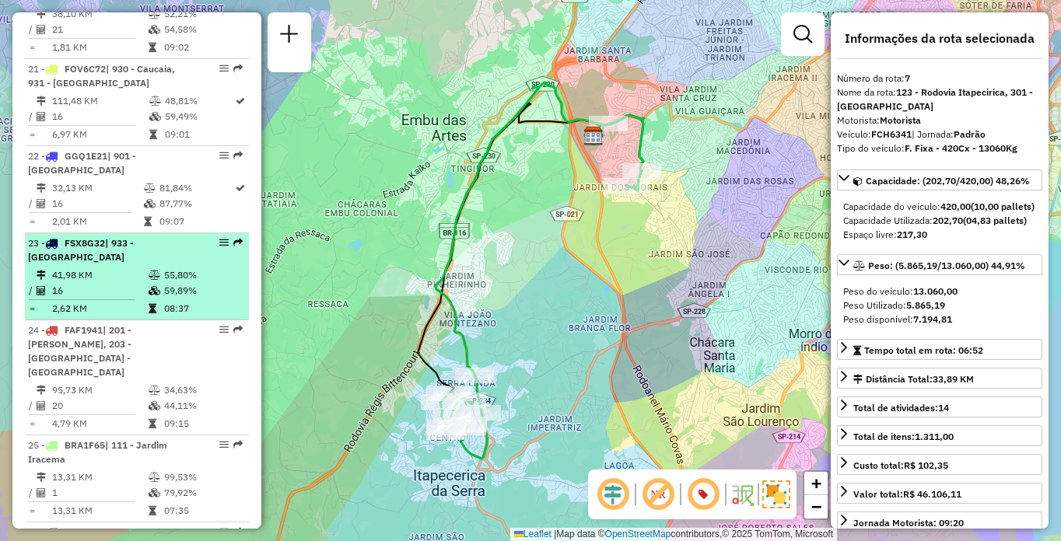
click at [109, 264] on div "23 - FSX8G32 | 933 - [GEOGRAPHIC_DATA]" at bounding box center [110, 250] width 165 height 28
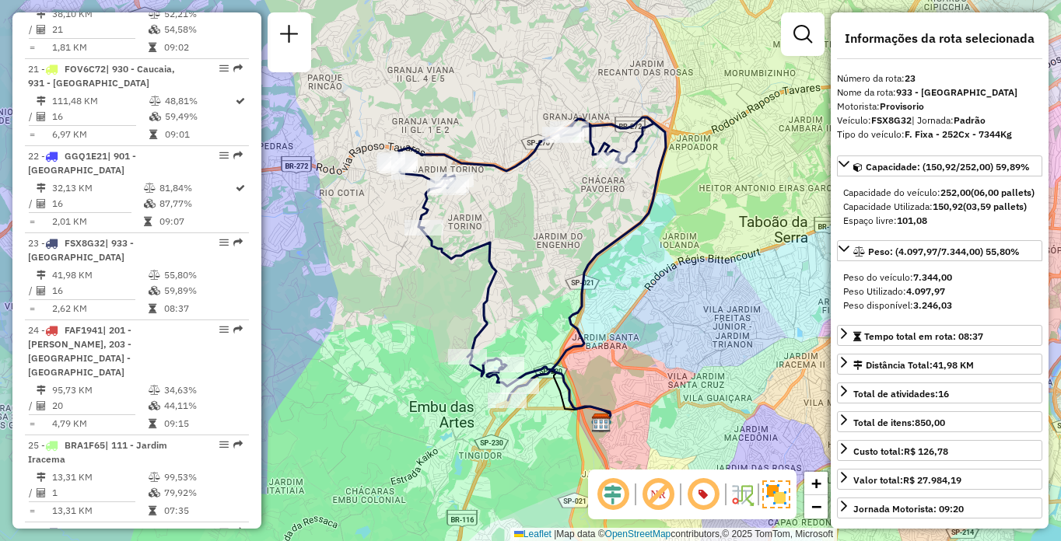
scroll to position [1999, 0]
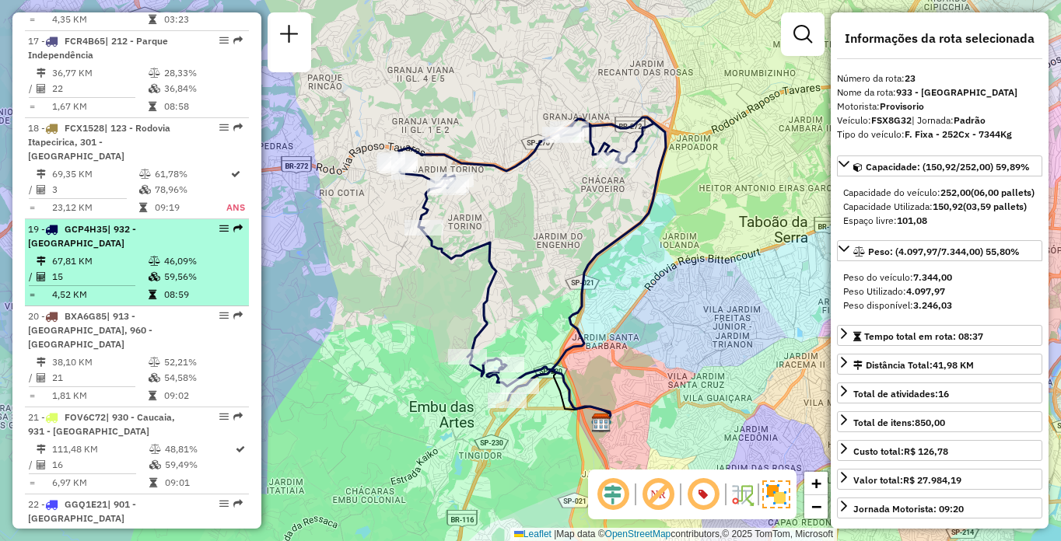
click at [71, 249] on span "| 932 - [GEOGRAPHIC_DATA]" at bounding box center [82, 236] width 108 height 26
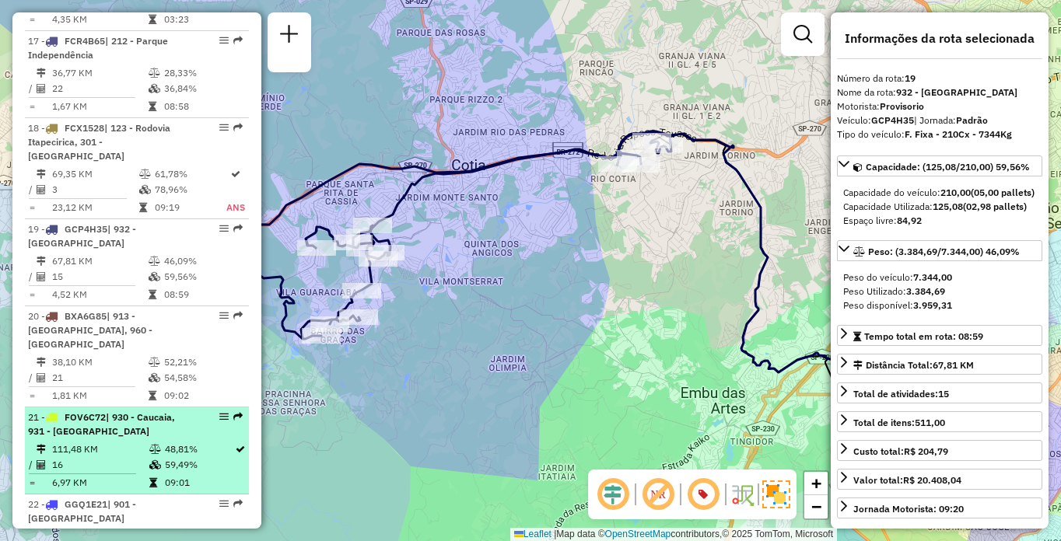
click at [191, 439] on div "21 - FOV6C72 | 930 - Caucaia, 931 - [GEOGRAPHIC_DATA]" at bounding box center [137, 425] width 218 height 28
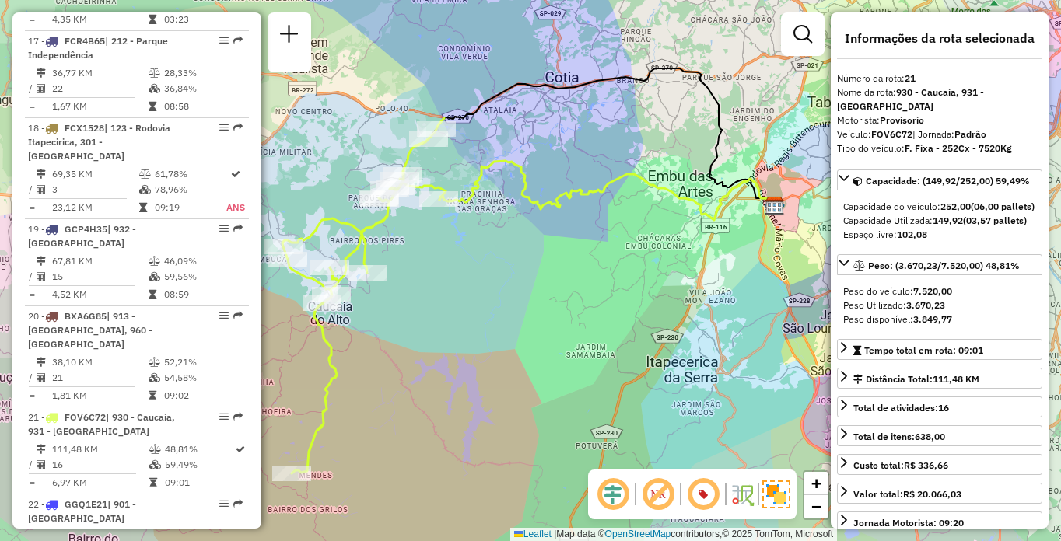
scroll to position [1114, 0]
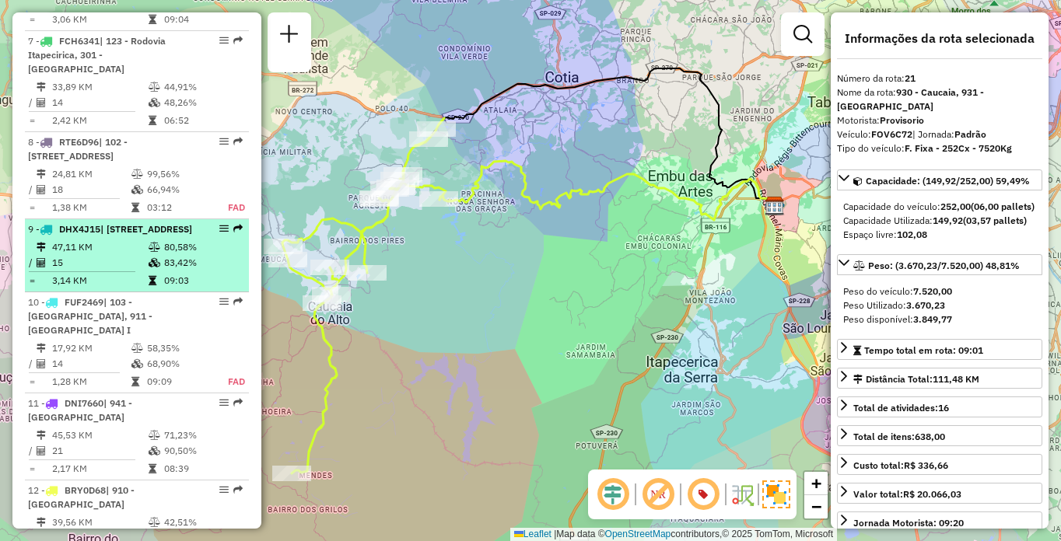
click at [140, 271] on td "15" at bounding box center [99, 263] width 96 height 16
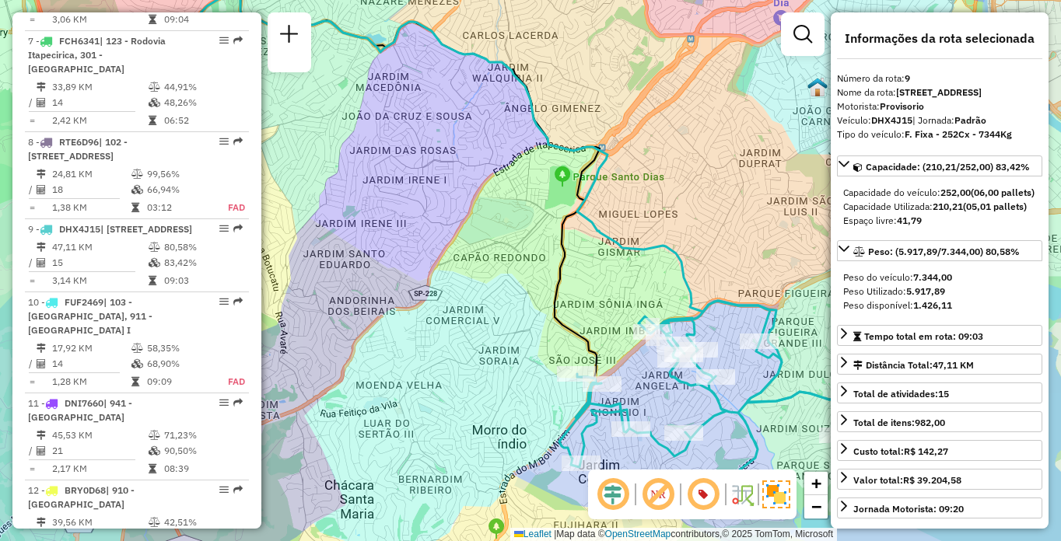
drag, startPoint x: 566, startPoint y: 288, endPoint x: 477, endPoint y: 232, distance: 104.9
click at [477, 232] on div "Janela de atendimento Grade de atendimento Capacidade Transportadoras Veículos …" at bounding box center [530, 270] width 1061 height 541
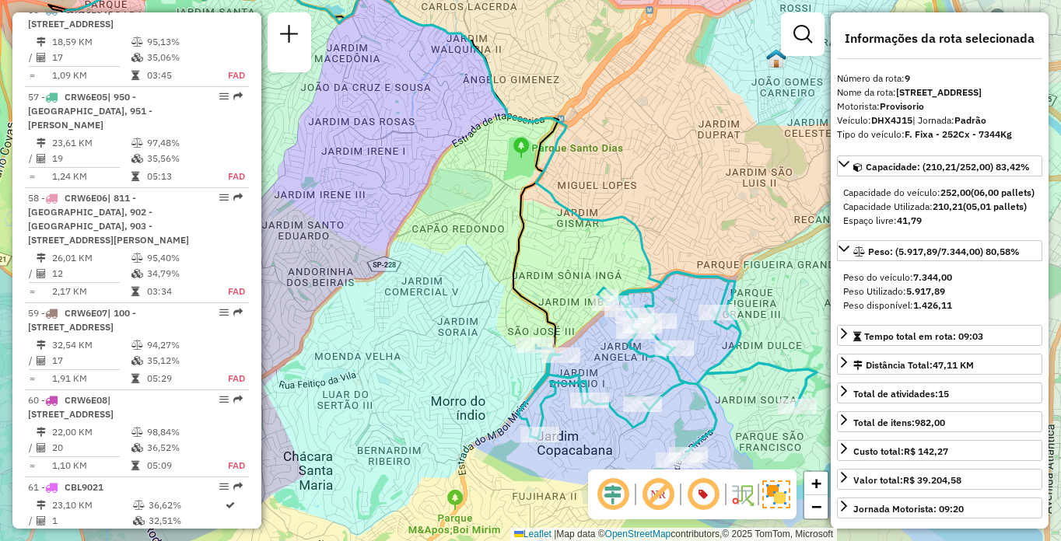
scroll to position [1811, 0]
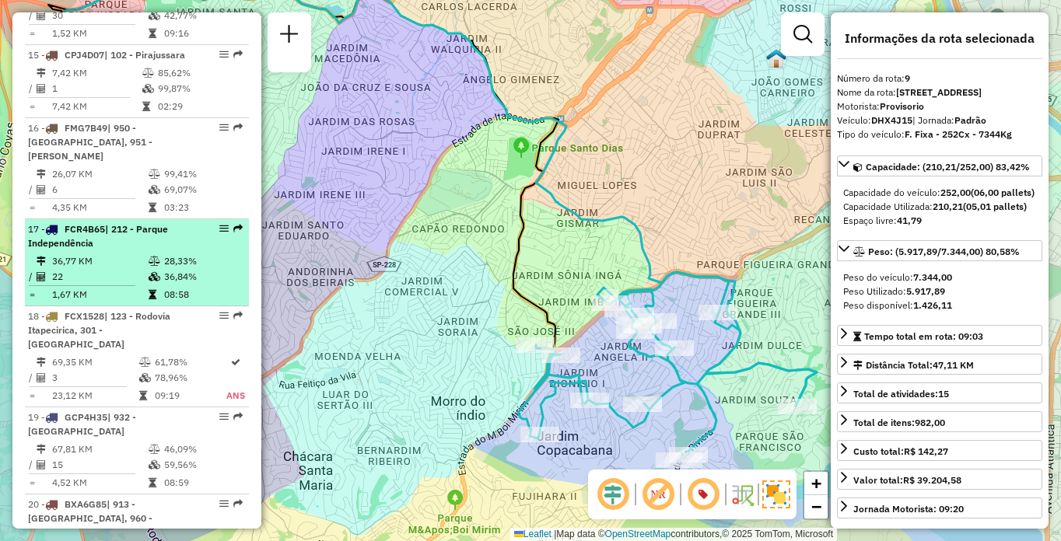
click at [68, 285] on td "22" at bounding box center [99, 277] width 96 height 16
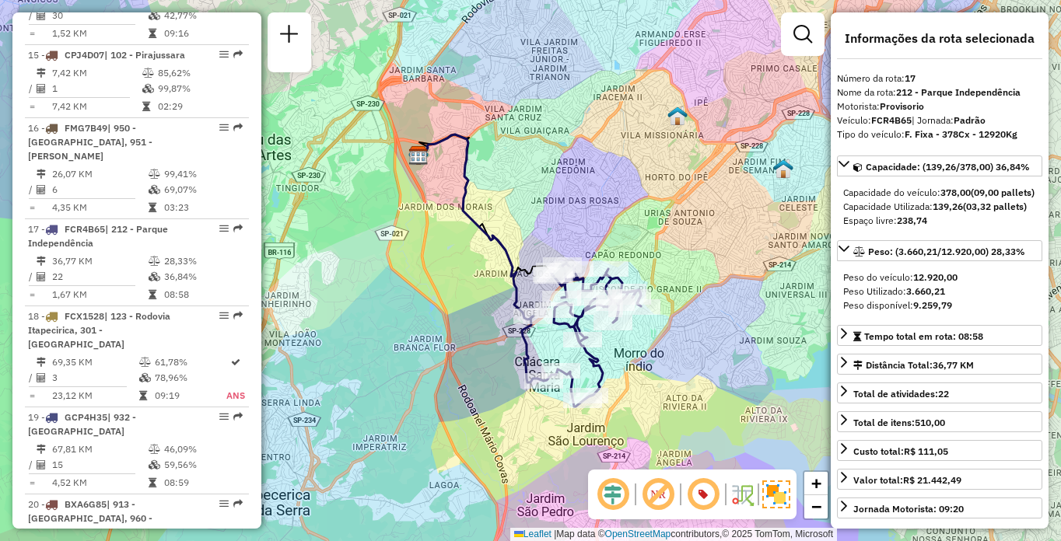
scroll to position [2435, 0]
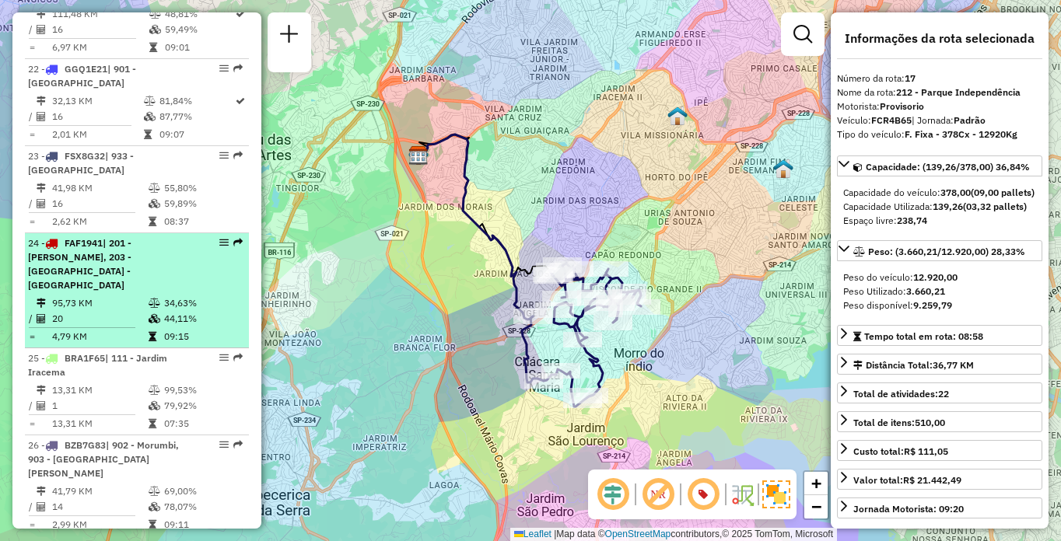
click at [159, 303] on td at bounding box center [156, 304] width 16 height 16
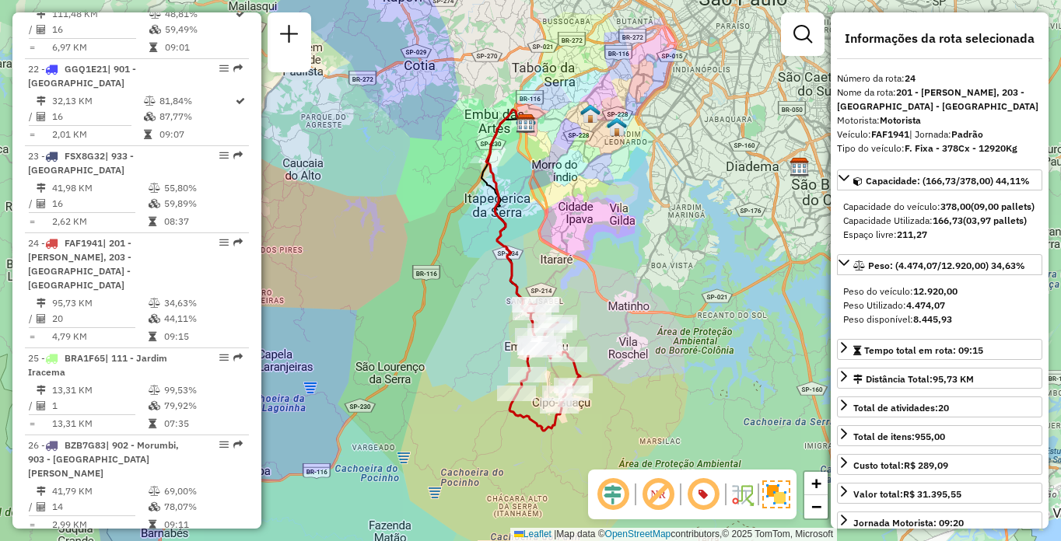
scroll to position [2870, 0]
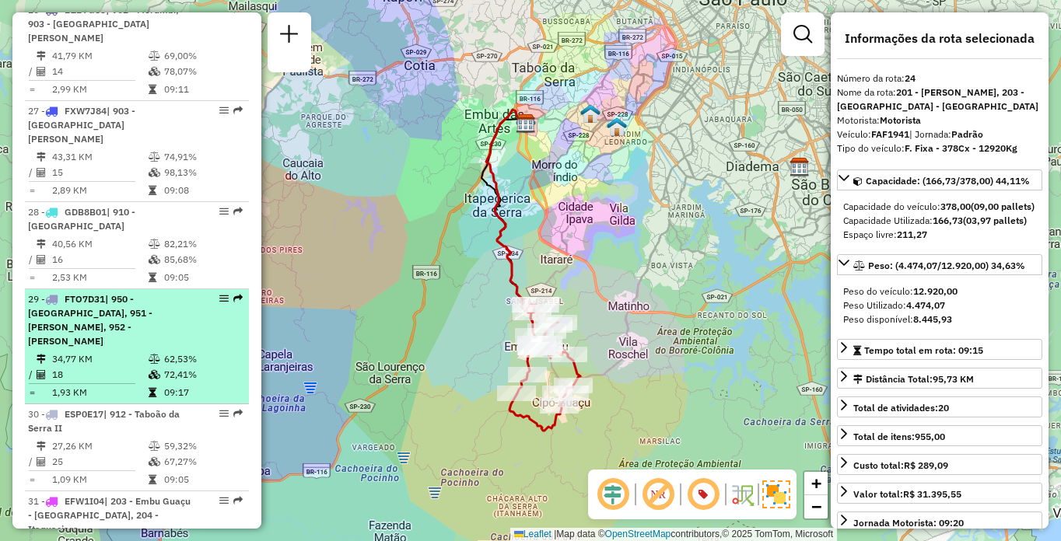
click at [65, 293] on span "| 950 - [GEOGRAPHIC_DATA], 951 - [PERSON_NAME], 952 - [PERSON_NAME]" at bounding box center [90, 320] width 124 height 54
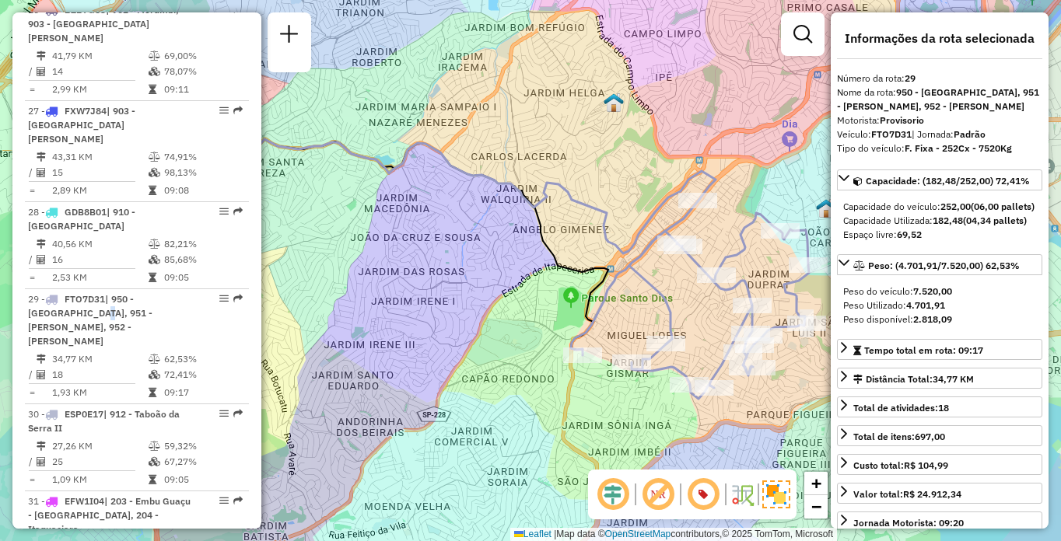
drag, startPoint x: 562, startPoint y: 182, endPoint x: 422, endPoint y: 145, distance: 144.0
click at [422, 145] on icon at bounding box center [406, 182] width 618 height 142
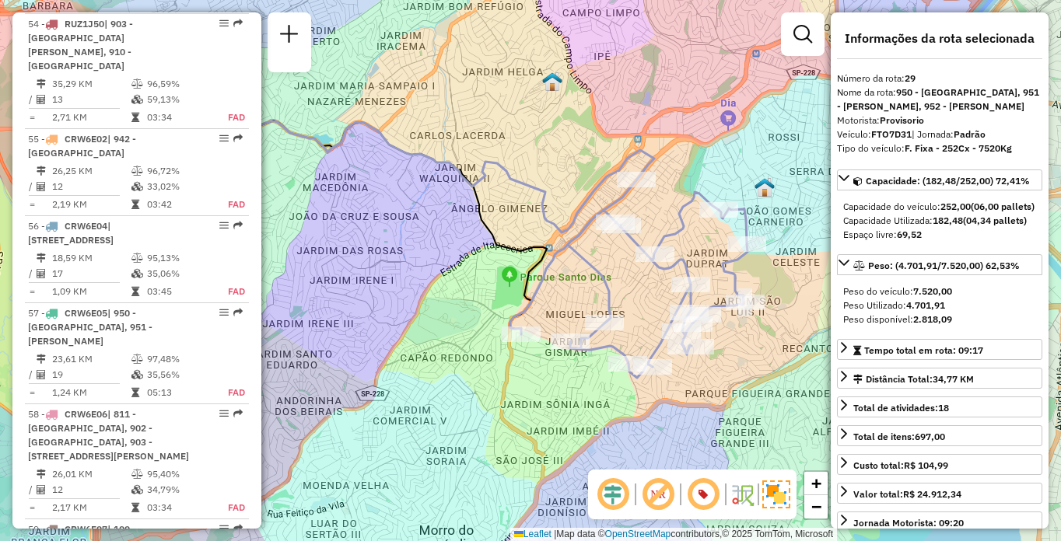
scroll to position [825, 0]
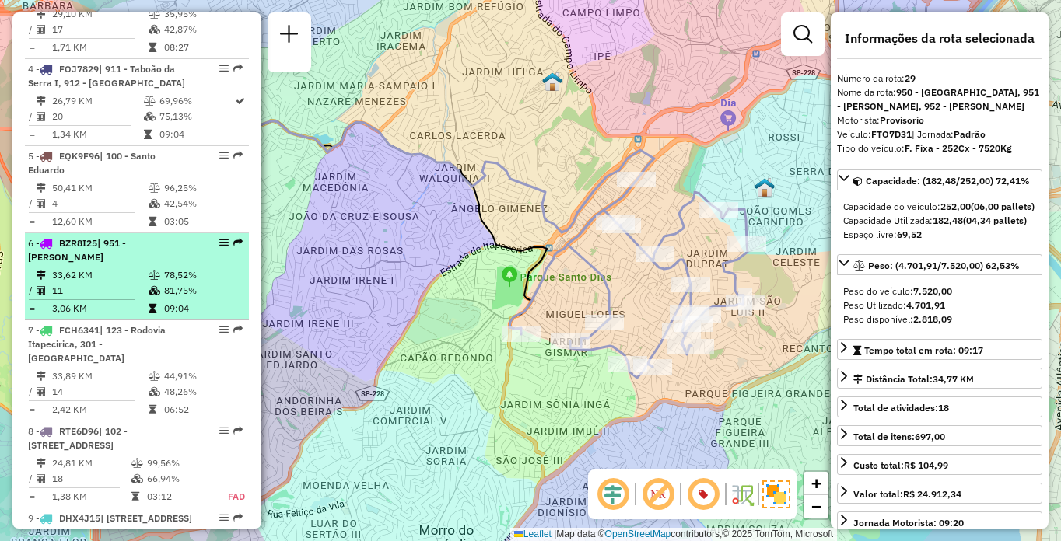
click at [210, 283] on td "78,52%" at bounding box center [202, 276] width 79 height 16
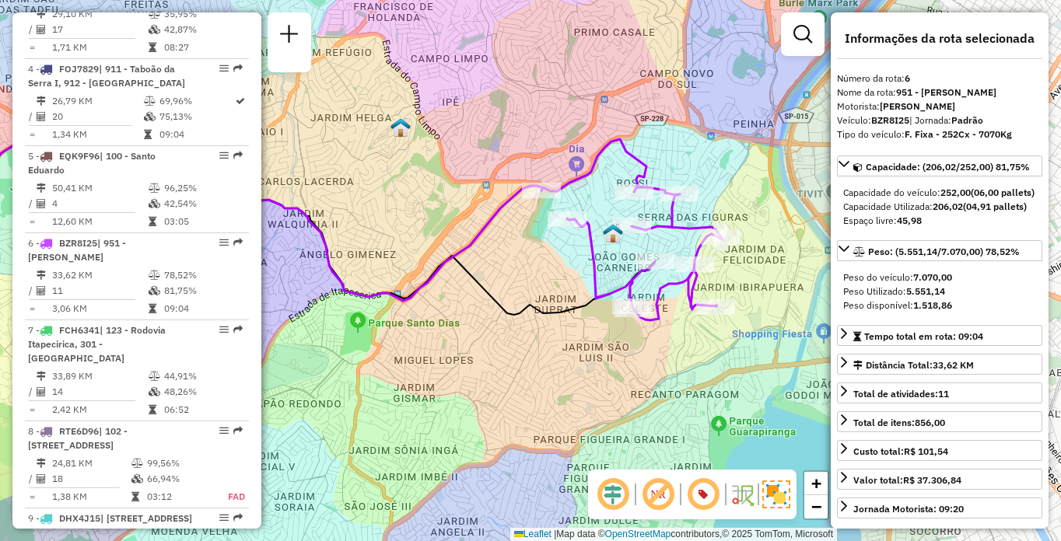
drag, startPoint x: 665, startPoint y: 313, endPoint x: 436, endPoint y: 269, distance: 233.6
click at [436, 269] on icon at bounding box center [213, 218] width 658 height 165
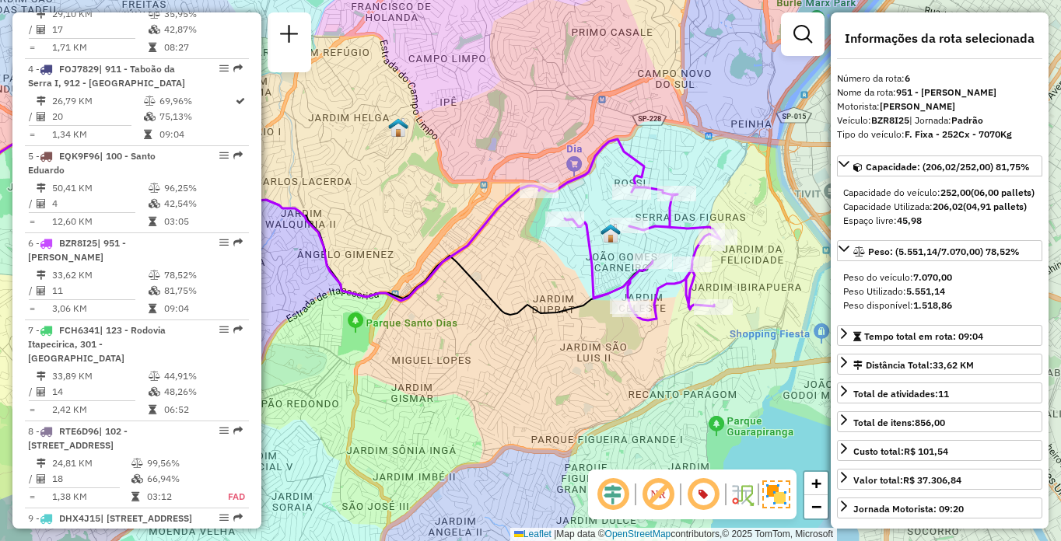
scroll to position [2609, 0]
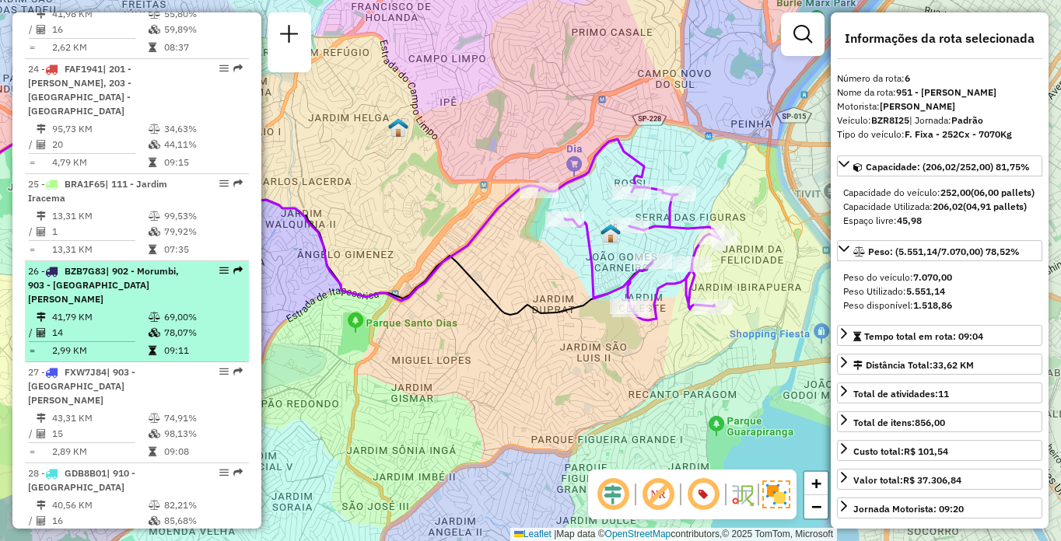
click at [150, 293] on li "26 - BZB7G83 | 902 - Morumbi, 903 - [GEOGRAPHIC_DATA][PERSON_NAME] 41,79 KM 69,…" at bounding box center [137, 311] width 224 height 101
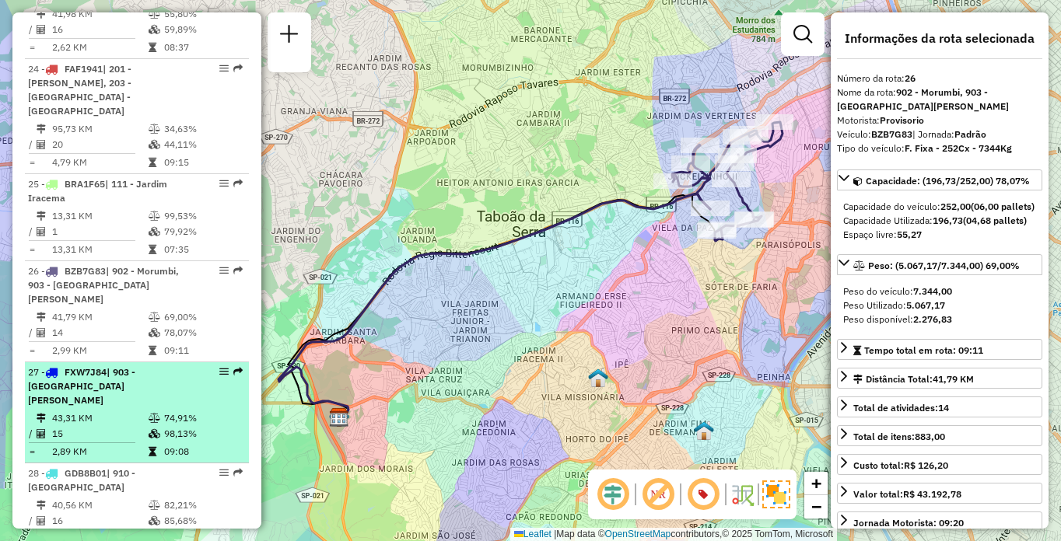
click at [143, 411] on td "43,31 KM" at bounding box center [99, 419] width 96 height 16
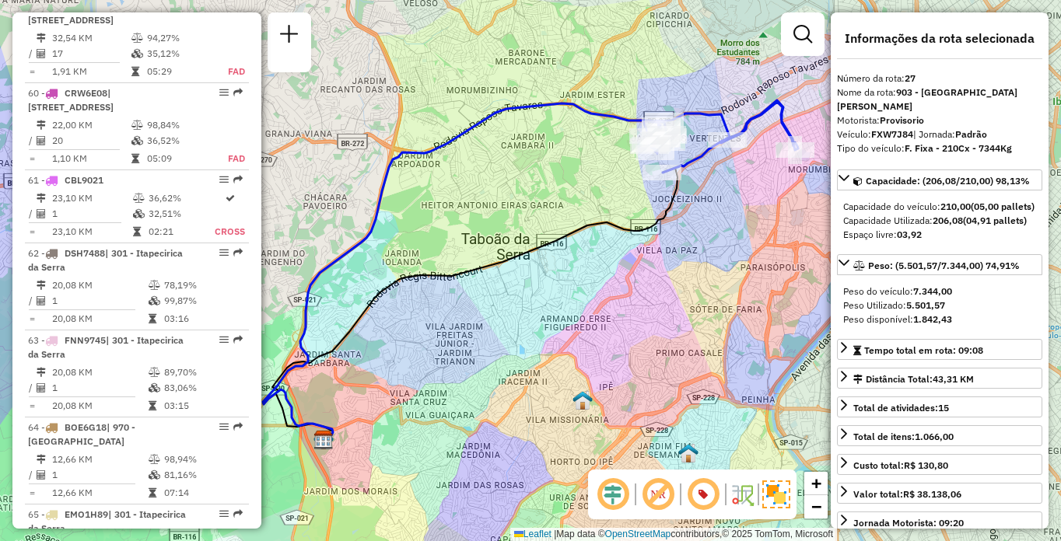
scroll to position [650, 0]
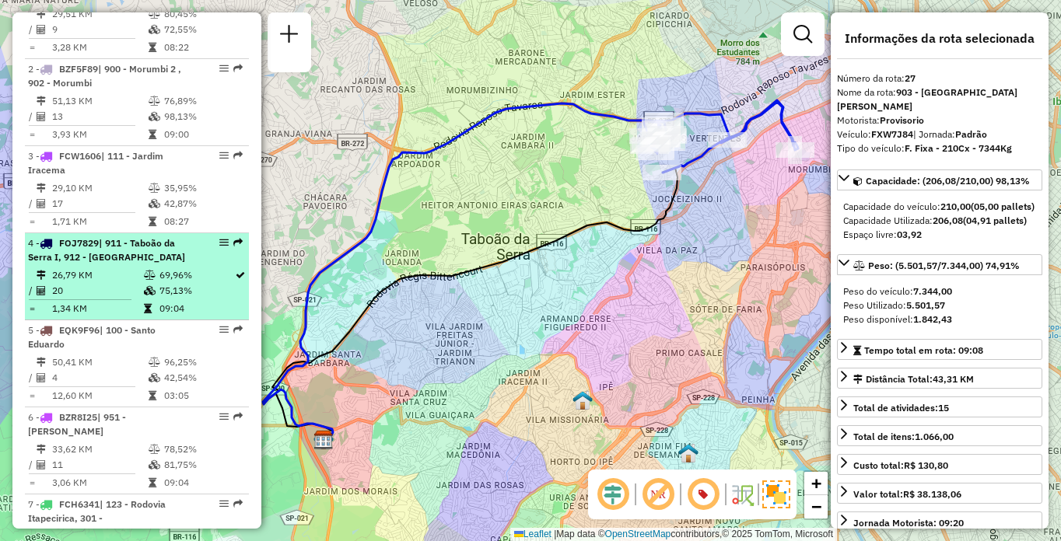
click at [196, 247] on div at bounding box center [219, 242] width 47 height 9
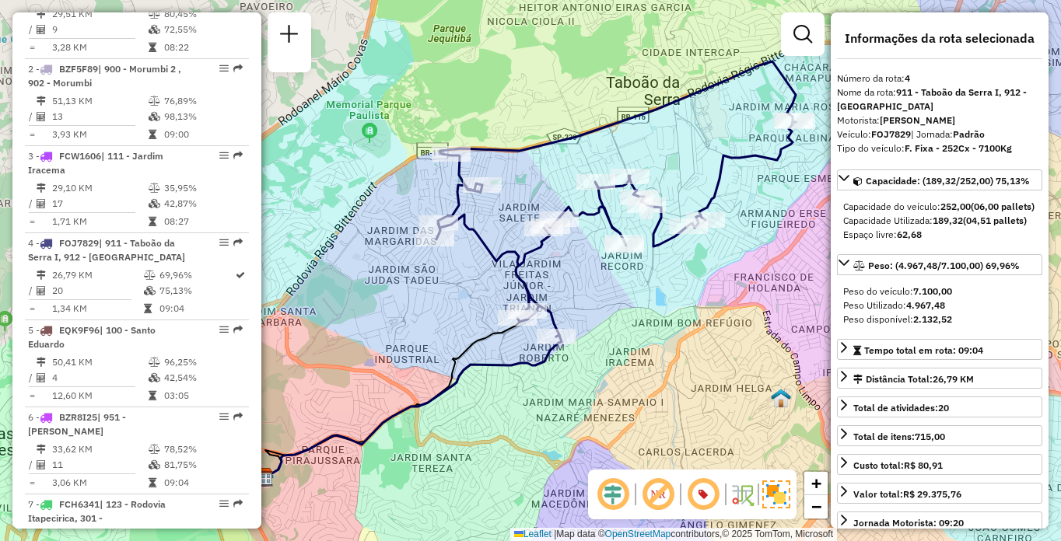
scroll to position [1201, 0]
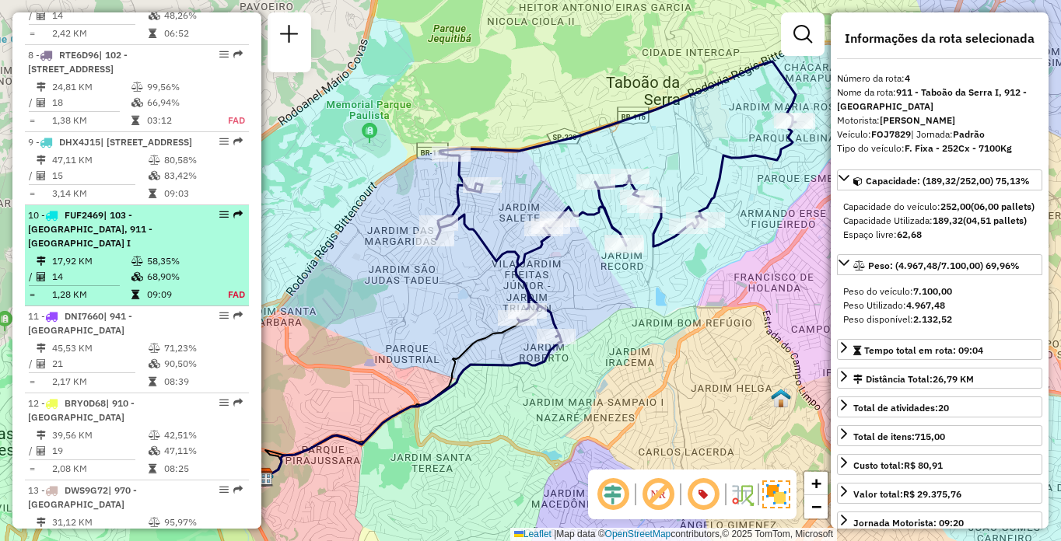
click at [113, 269] on td "17,92 KM" at bounding box center [90, 262] width 79 height 16
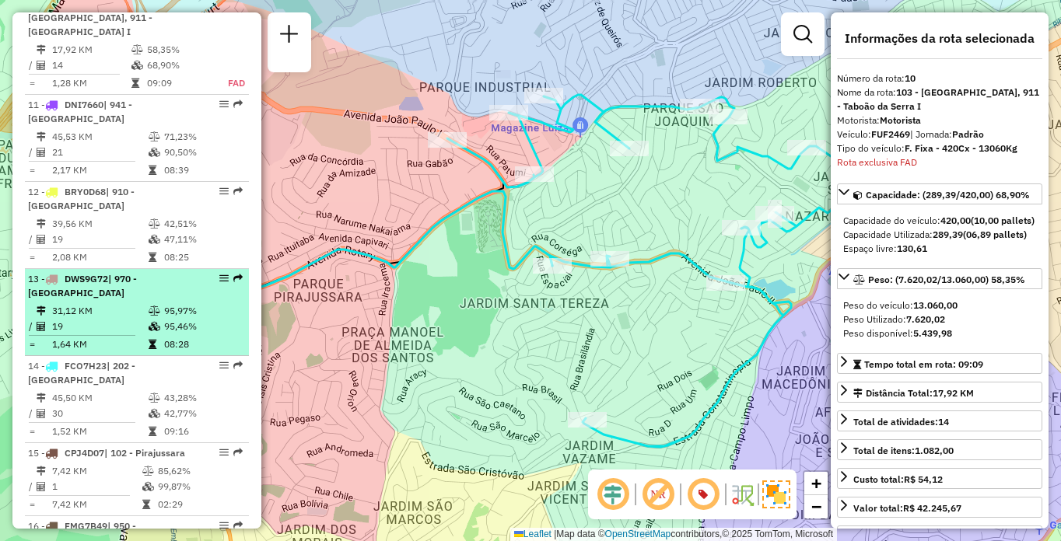
scroll to position [1450, 0]
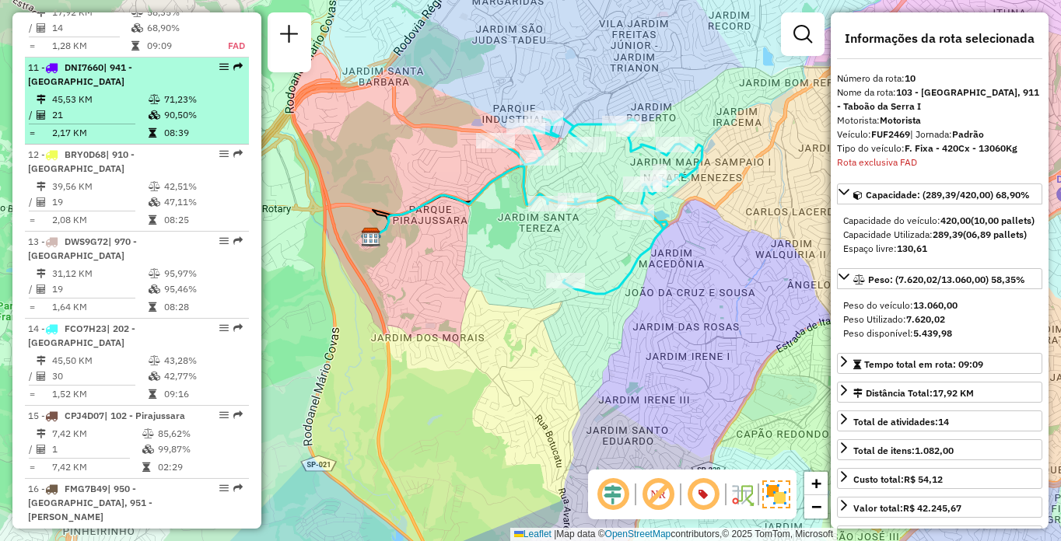
click at [215, 123] on td "90,50%" at bounding box center [202, 115] width 79 height 16
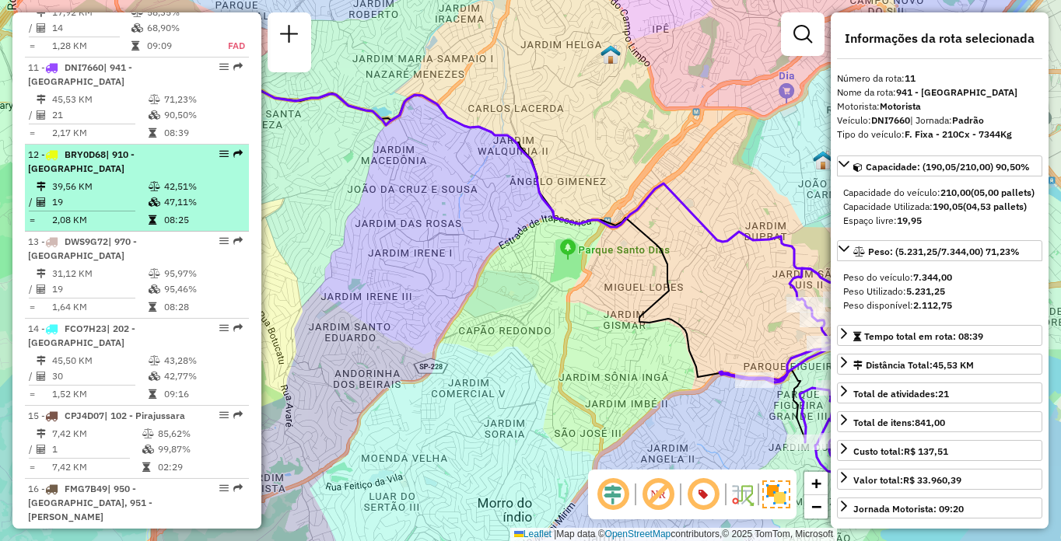
scroll to position [1898, 0]
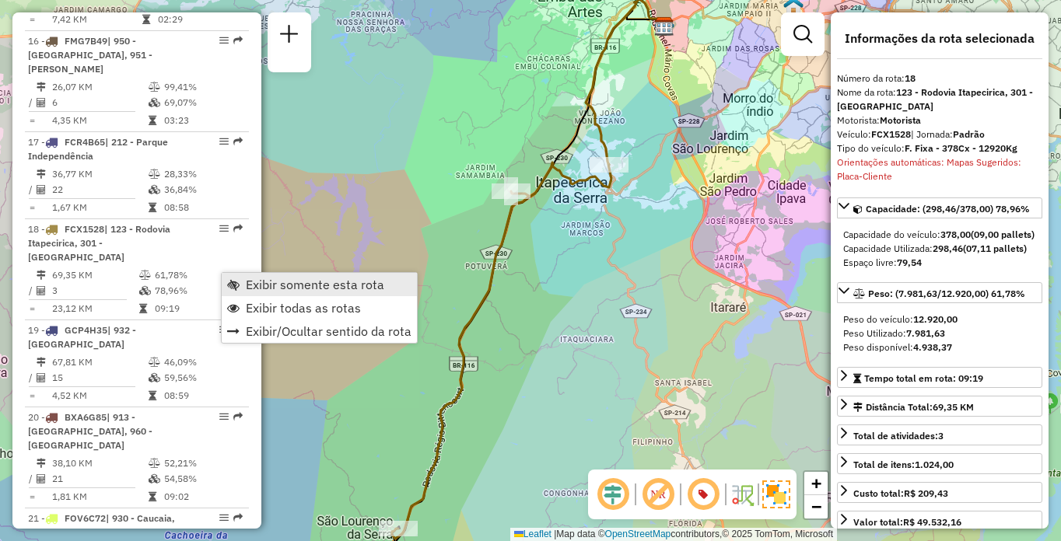
click at [247, 282] on span "Exibir somente esta rota" at bounding box center [315, 284] width 138 height 12
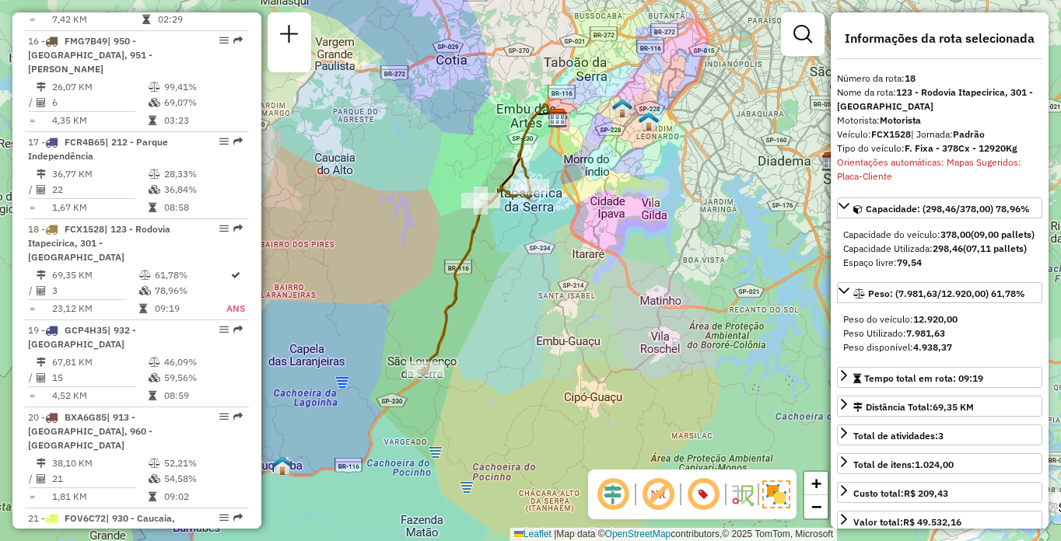
scroll to position [3550, 0]
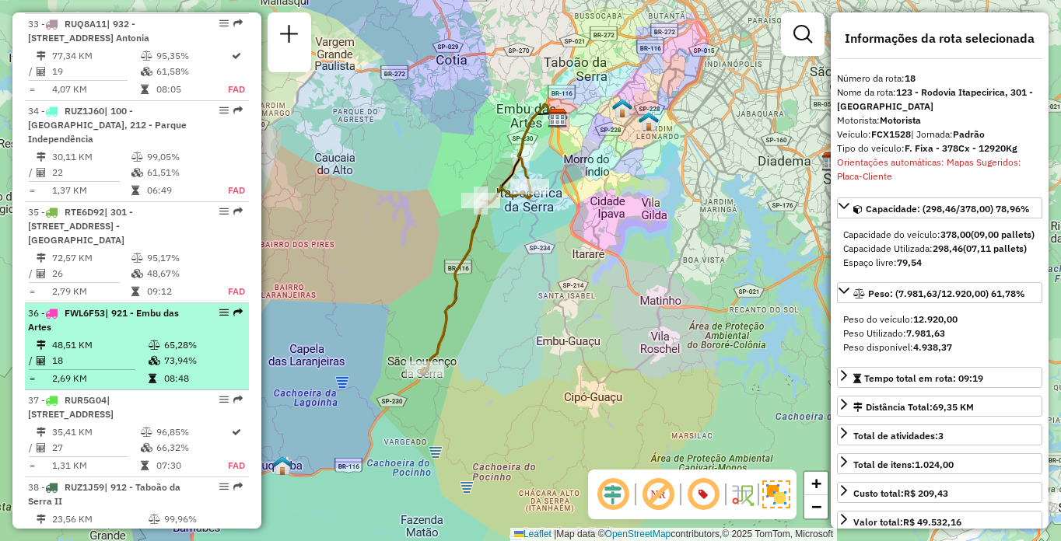
click at [172, 307] on span "| 921 - Embu das Artes" at bounding box center [103, 320] width 151 height 26
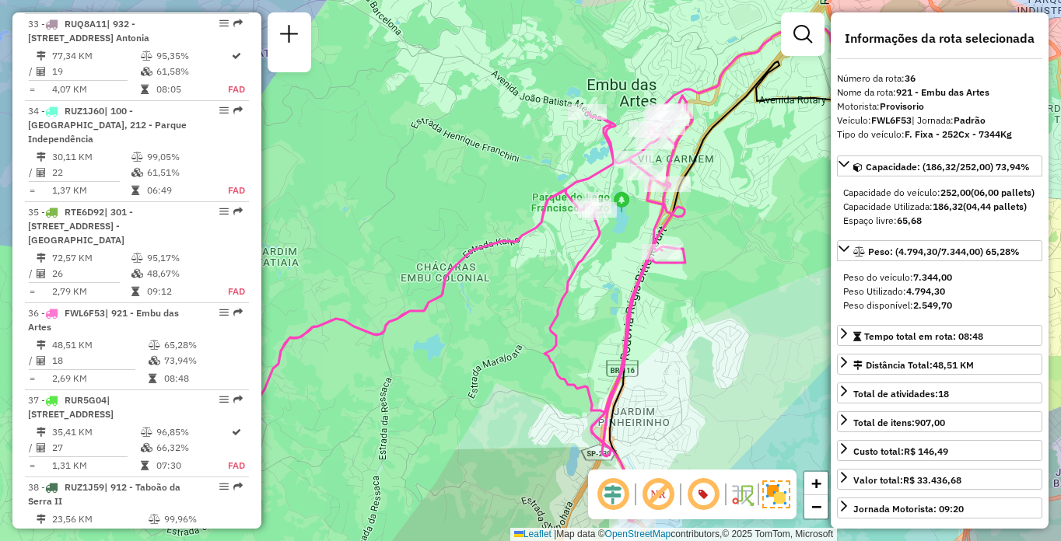
scroll to position [476, 0]
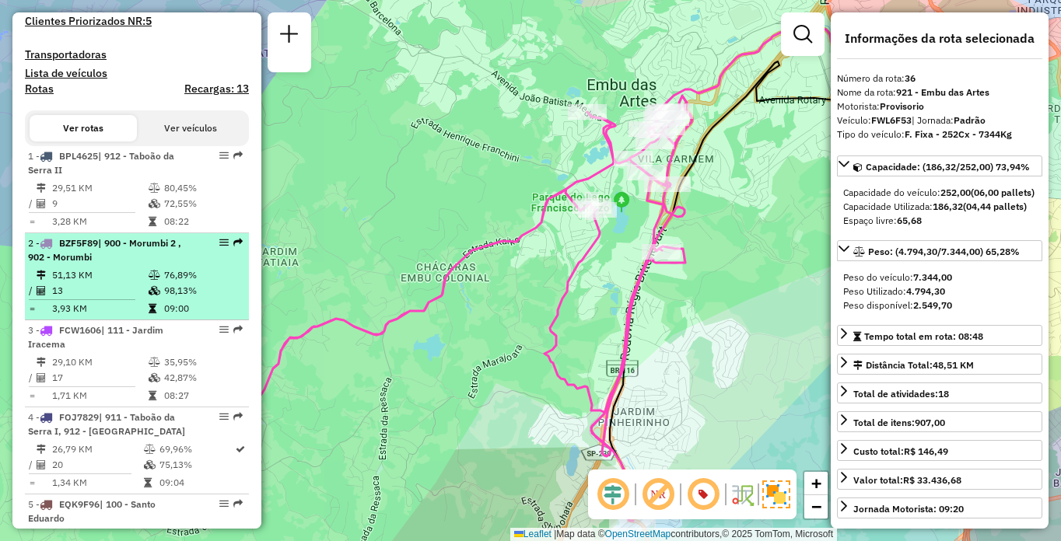
click at [91, 263] on span "| 900 - Morumbi 2 , 902 - Morumbi" at bounding box center [104, 250] width 153 height 26
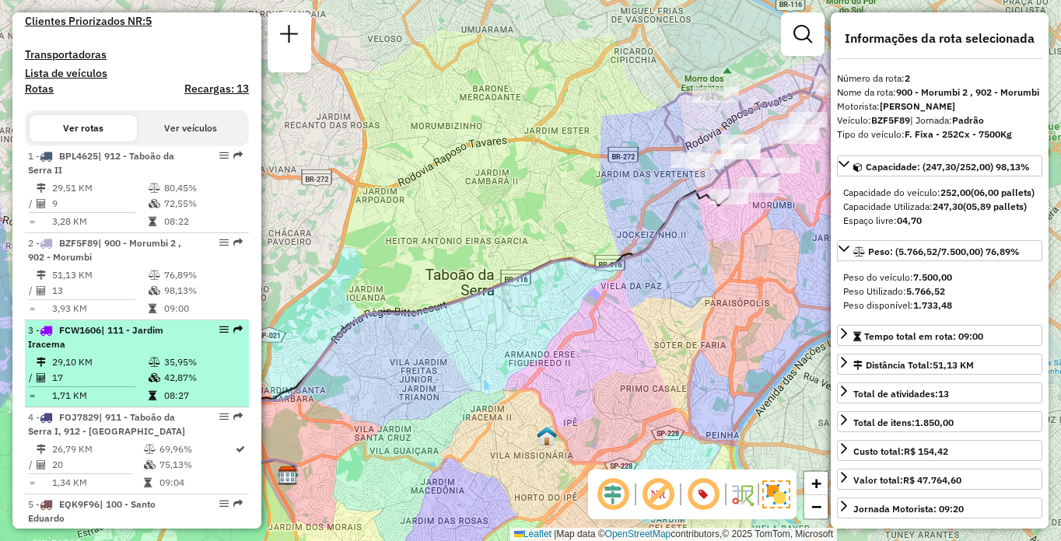
click at [110, 386] on td "17" at bounding box center [99, 378] width 96 height 16
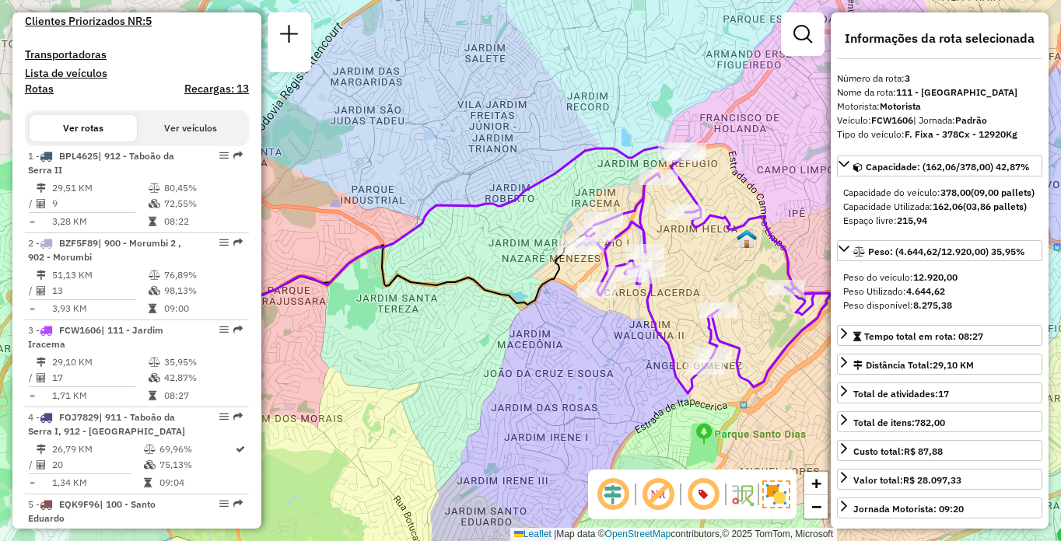
scroll to position [1375, 0]
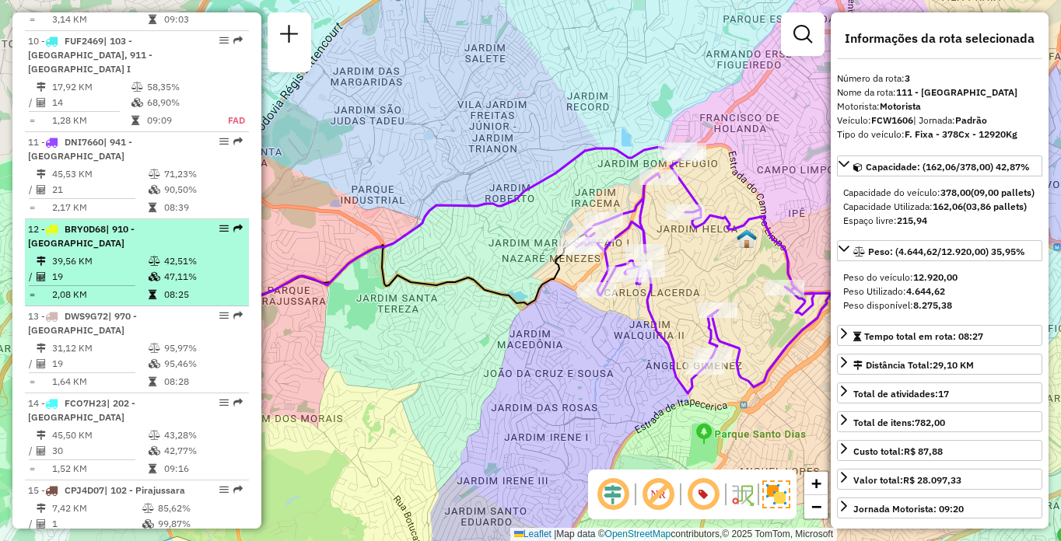
click at [131, 269] on td "39,56 KM" at bounding box center [99, 262] width 96 height 16
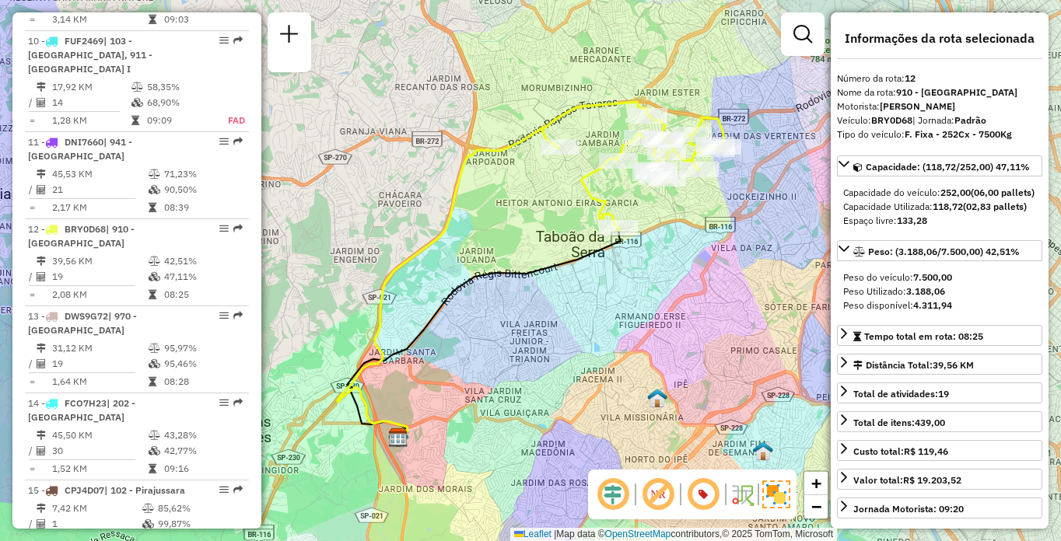
scroll to position [2261, 0]
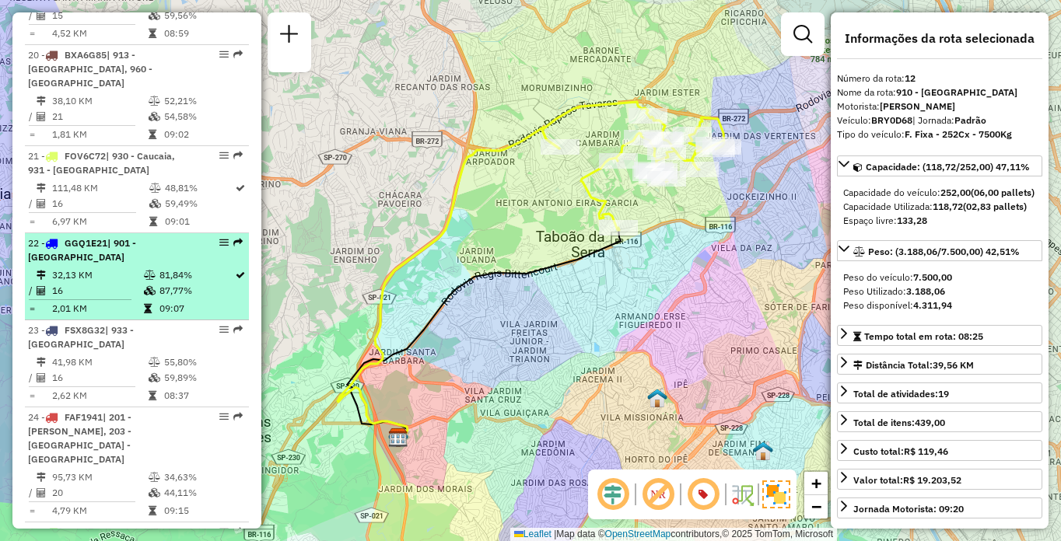
click at [184, 264] on div "22 - GGQ1E21 | 901 - [GEOGRAPHIC_DATA]" at bounding box center [110, 250] width 165 height 28
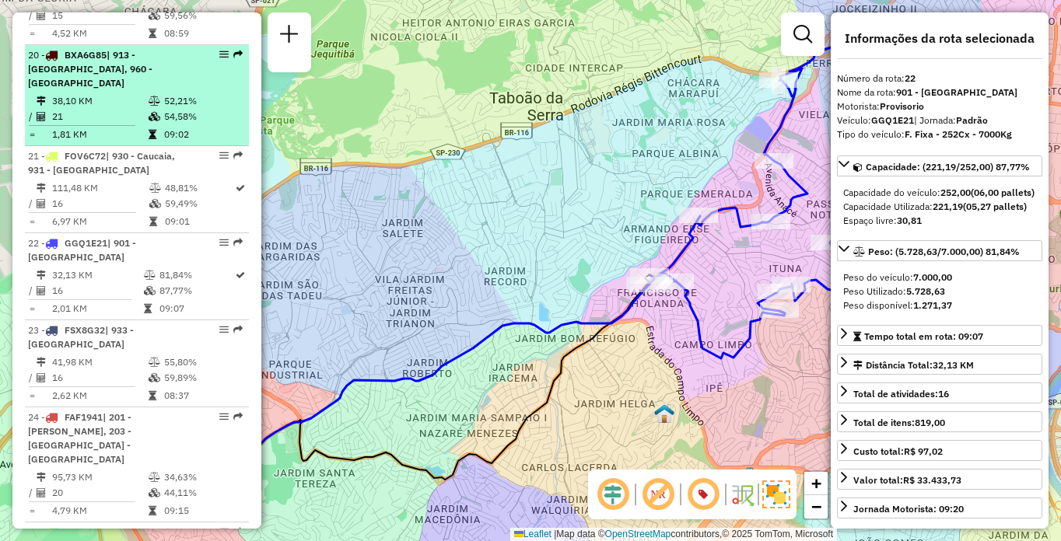
click at [83, 109] on td "38,10 KM" at bounding box center [99, 101] width 96 height 16
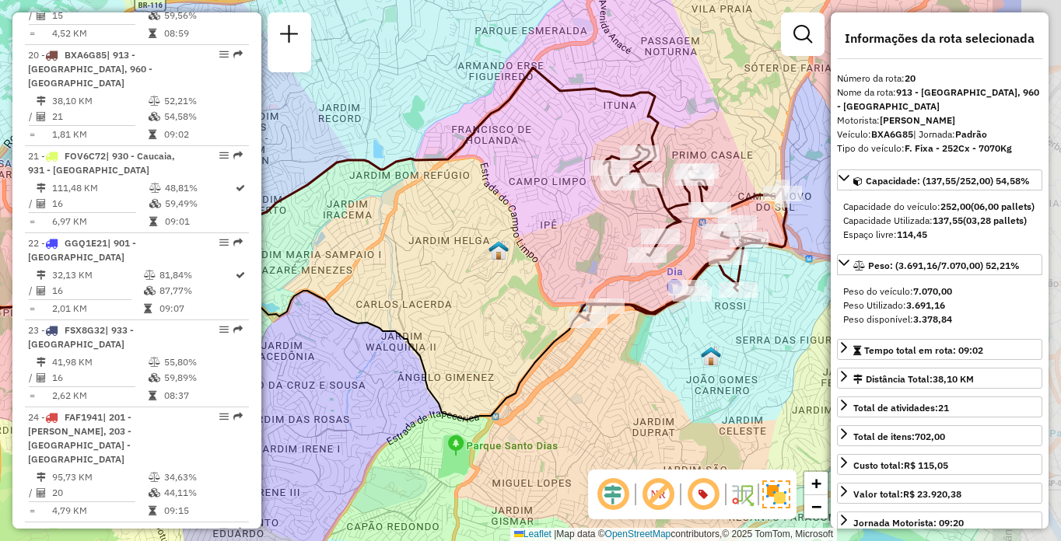
drag, startPoint x: 646, startPoint y: 272, endPoint x: 511, endPoint y: 247, distance: 137.0
click at [511, 247] on div "Janela de atendimento Grade de atendimento Capacidade Transportadoras Veículos …" at bounding box center [530, 270] width 1061 height 541
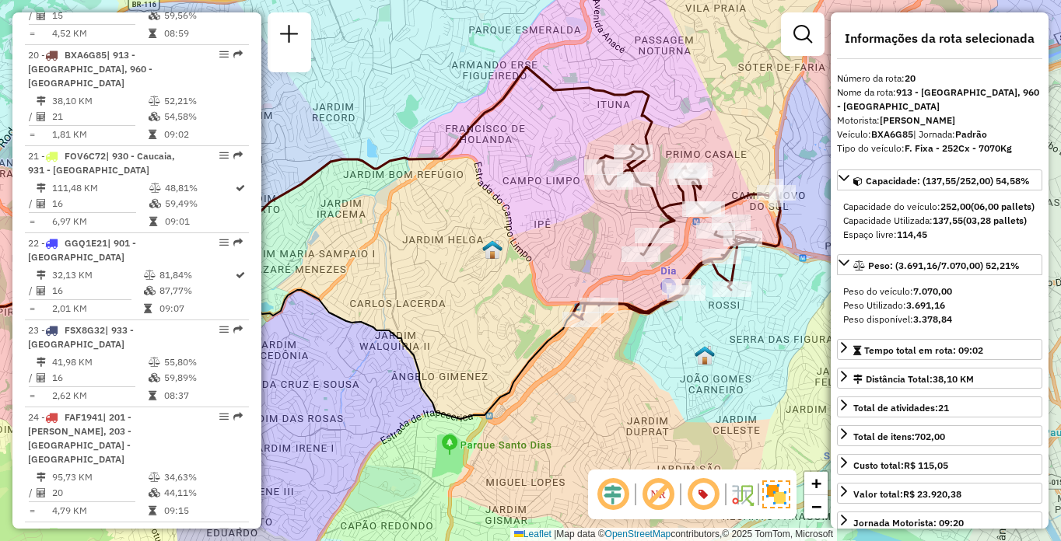
scroll to position [1550, 0]
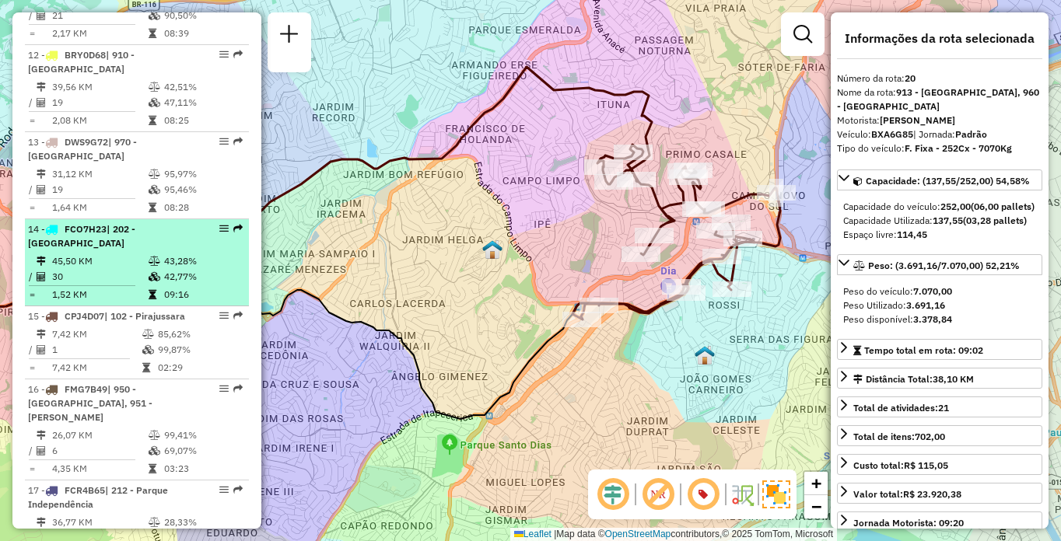
click at [101, 285] on td "30" at bounding box center [99, 277] width 96 height 16
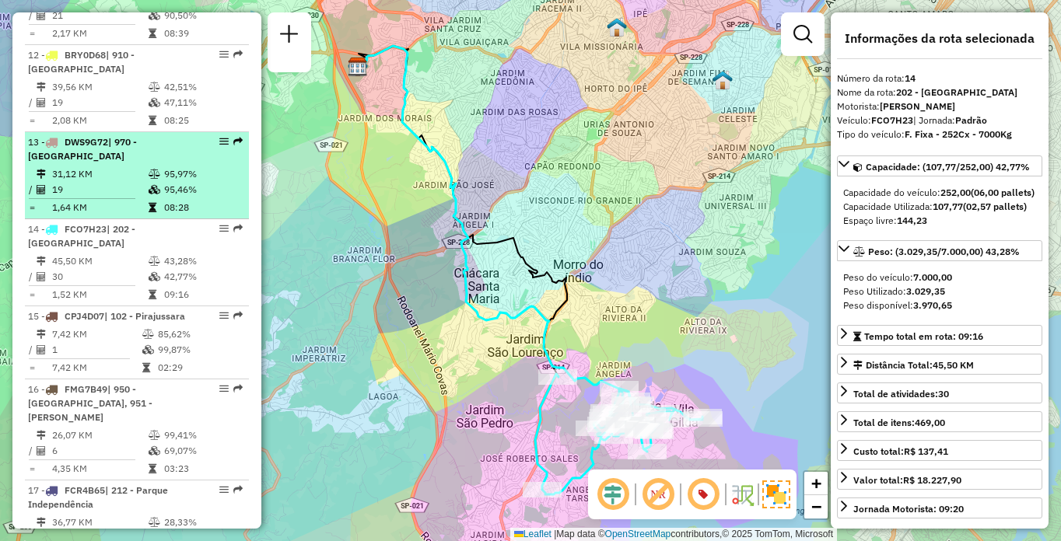
click at [118, 182] on td "31,12 KM" at bounding box center [99, 174] width 96 height 16
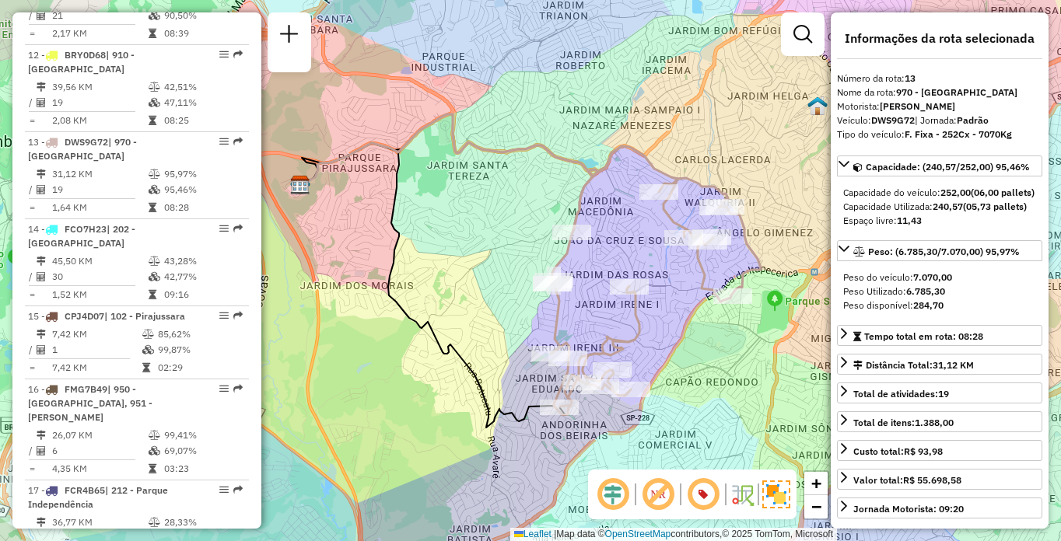
scroll to position [2972, 0]
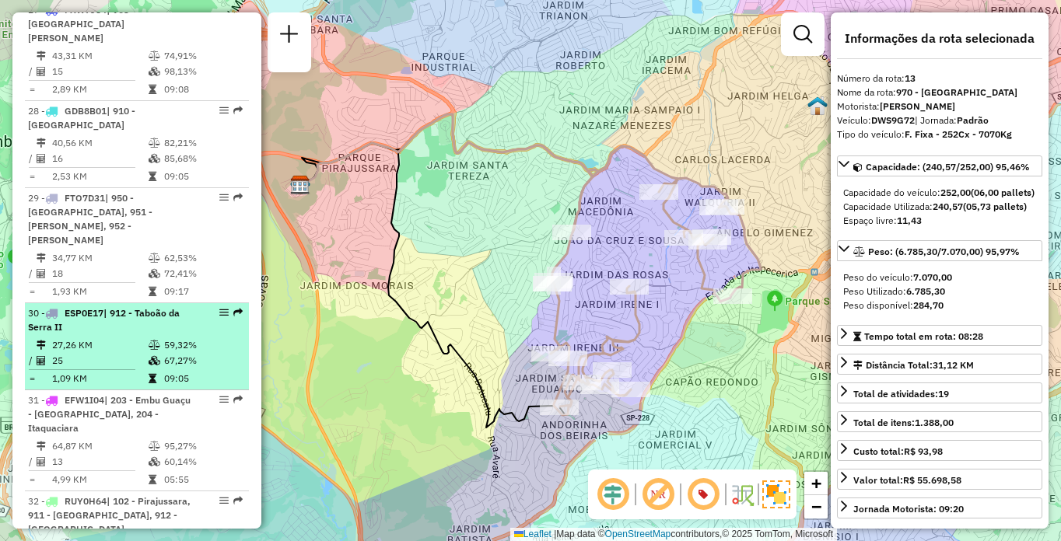
click at [106, 303] on li "30 - ESP0E17 | 912 - [GEOGRAPHIC_DATA] 27,26 KM 59,32% / 25 67,27% = 1,09 KM 09…" at bounding box center [137, 346] width 224 height 87
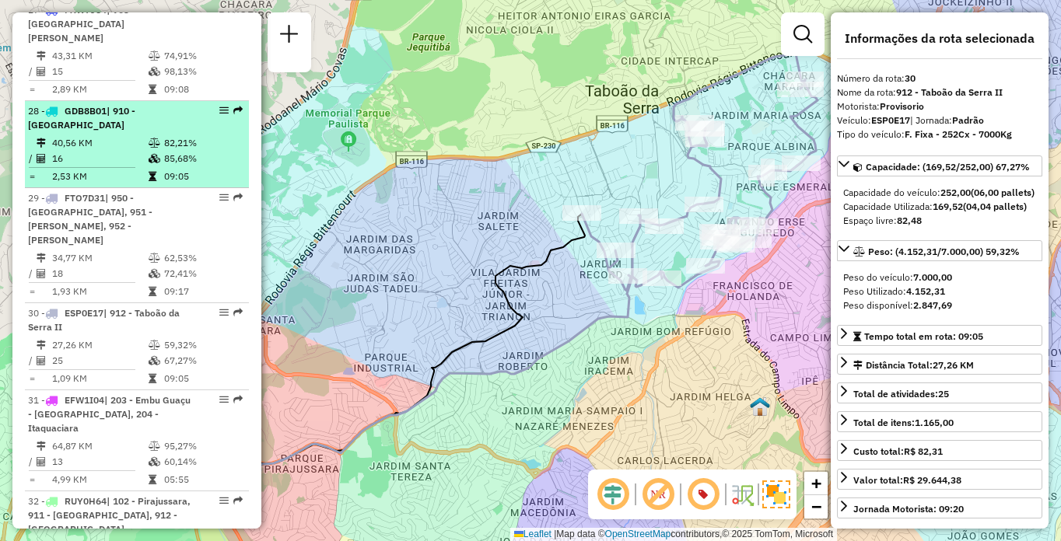
click at [113, 104] on div "28 - GDB8B01 | 910 - Parque Ipê" at bounding box center [110, 118] width 165 height 28
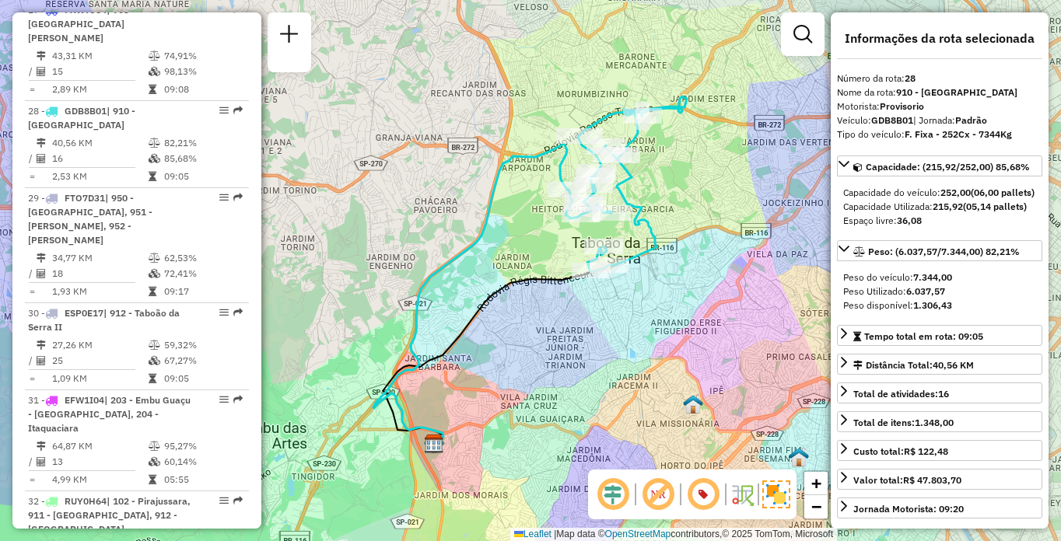
scroll to position [1462, 0]
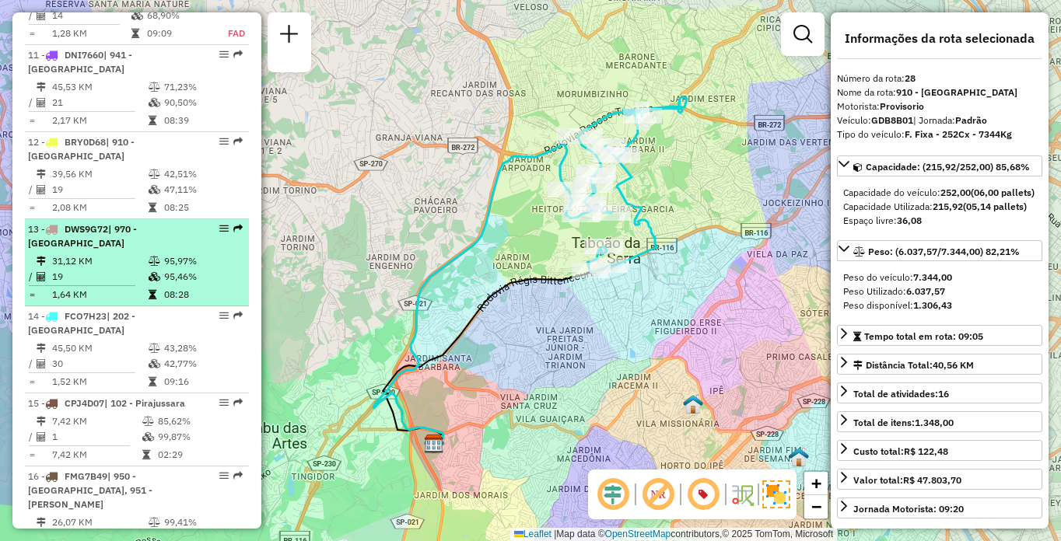
click at [106, 250] on div "13 - DWS9G72 | 970 - [GEOGRAPHIC_DATA]" at bounding box center [110, 236] width 165 height 28
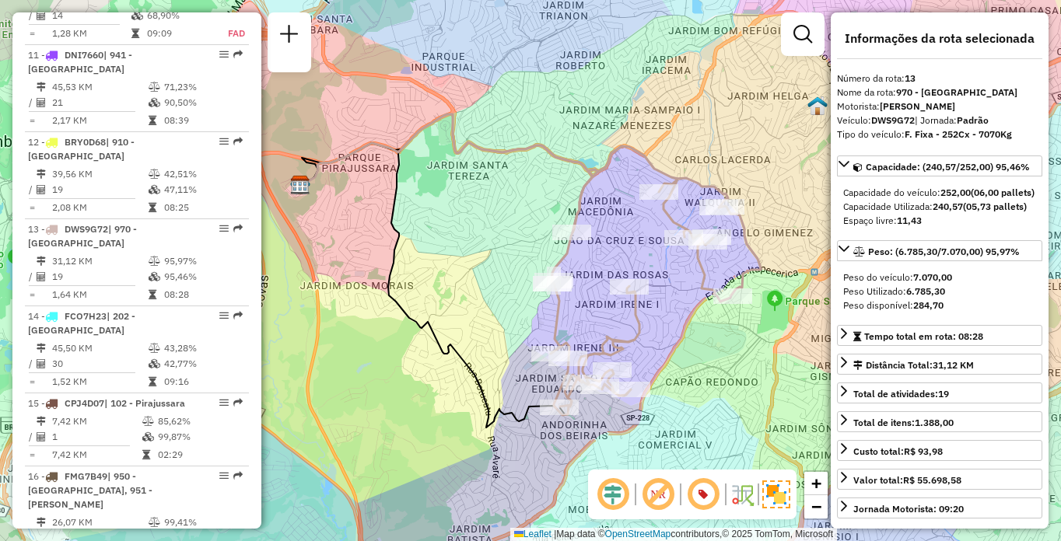
scroll to position [5731, 0]
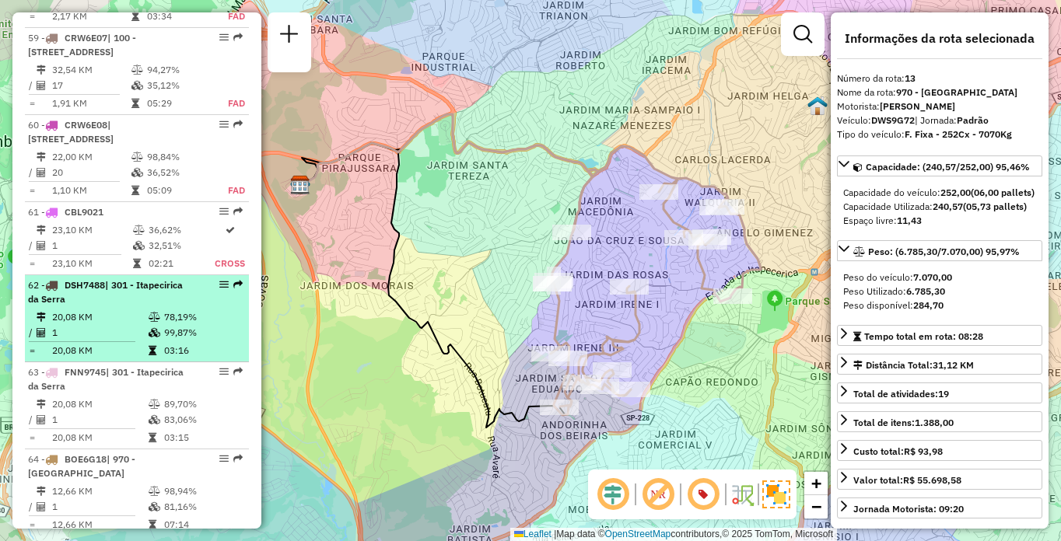
click at [142, 310] on td "20,08 KM" at bounding box center [99, 318] width 96 height 16
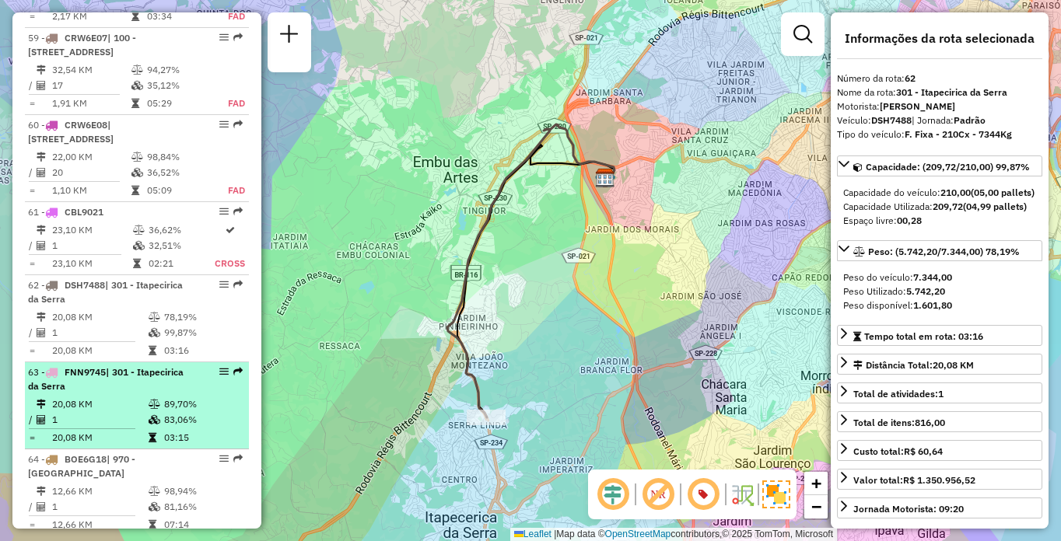
click at [77, 415] on table "20,08 KM 89,70% / 1 83,06% = 20,08 KM 03:15" at bounding box center [137, 421] width 218 height 49
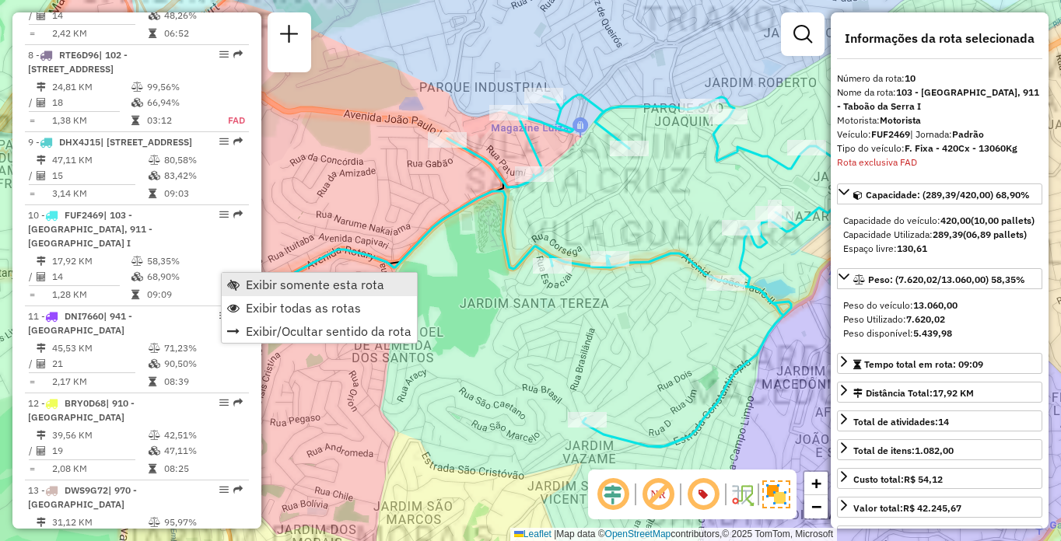
scroll to position [1450, 0]
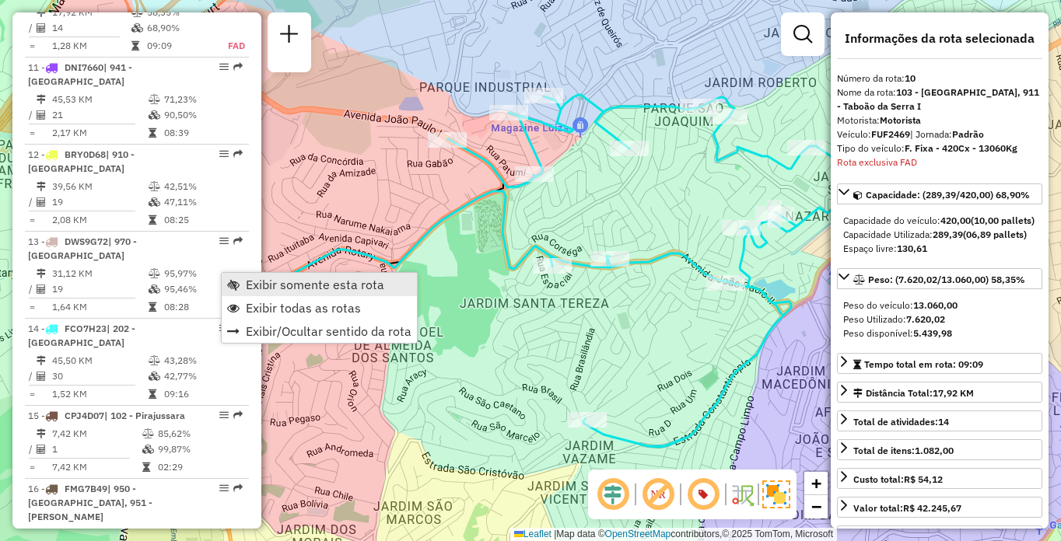
click at [268, 280] on span "Exibir somente esta rota" at bounding box center [315, 284] width 138 height 12
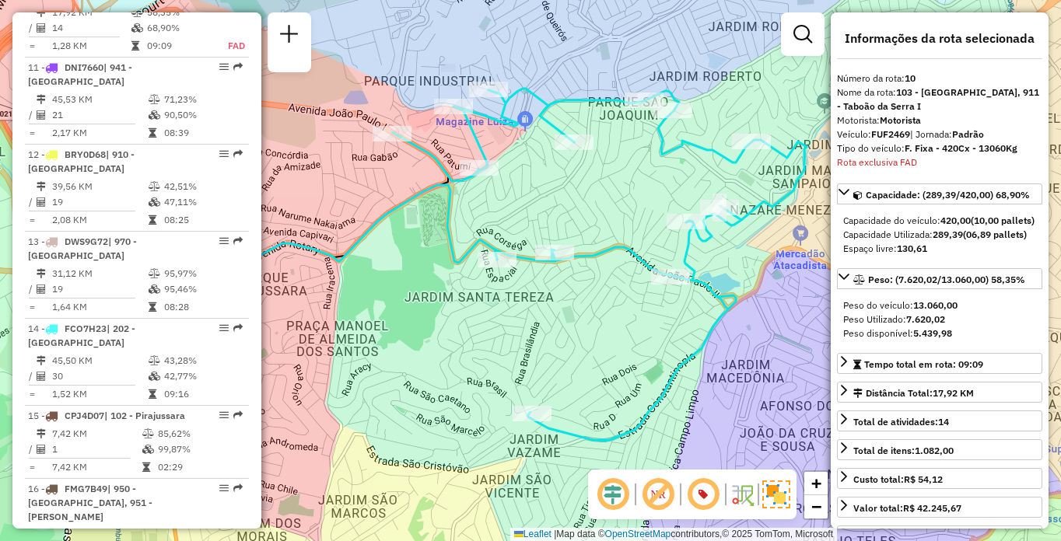
drag, startPoint x: 381, startPoint y: 262, endPoint x: 327, endPoint y: 261, distance: 54.5
click at [326, 261] on icon at bounding box center [321, 258] width 352 height 147
